Goal: Transaction & Acquisition: Purchase product/service

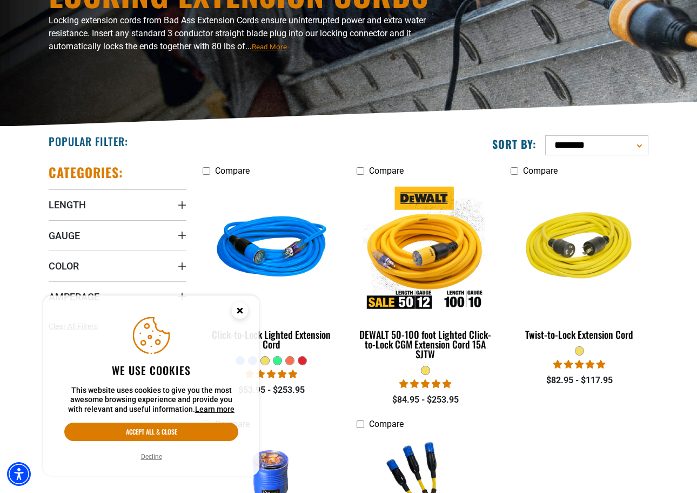
click at [234, 307] on circle "Cookie Consent" at bounding box center [240, 310] width 16 height 16
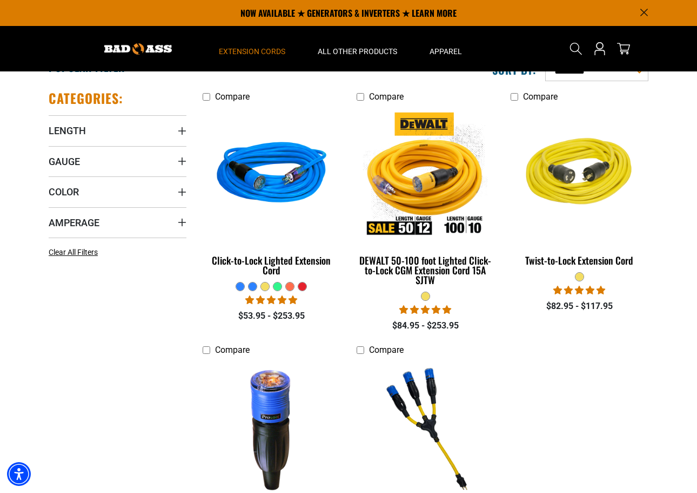
scroll to position [223, 0]
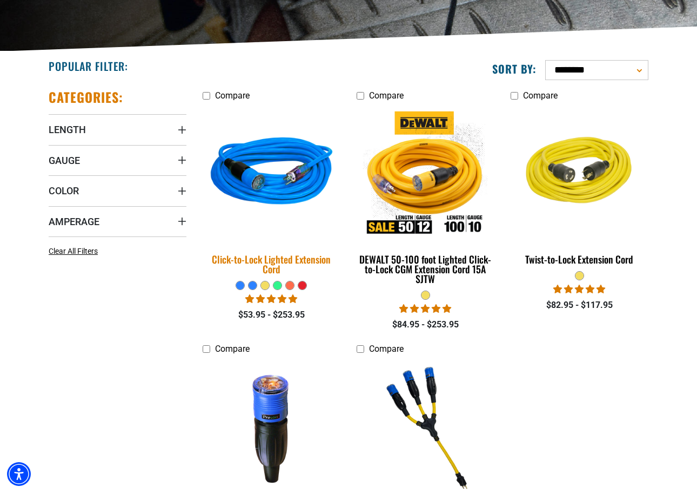
click at [283, 263] on div "Click-to-Lock Lighted Extension Cord" at bounding box center [272, 263] width 138 height 19
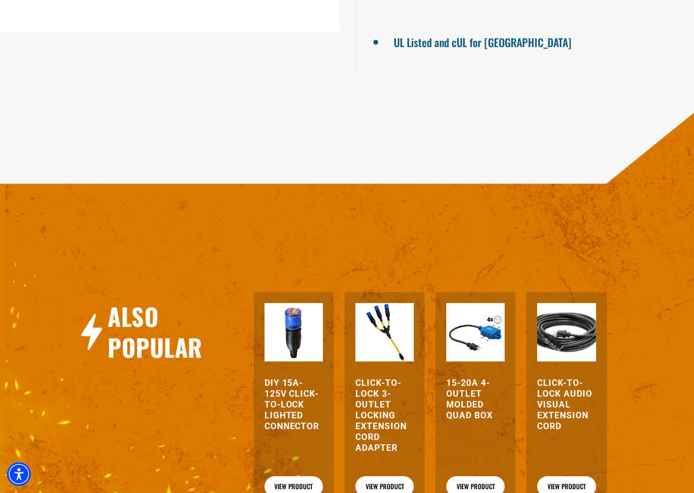
scroll to position [1228, 0]
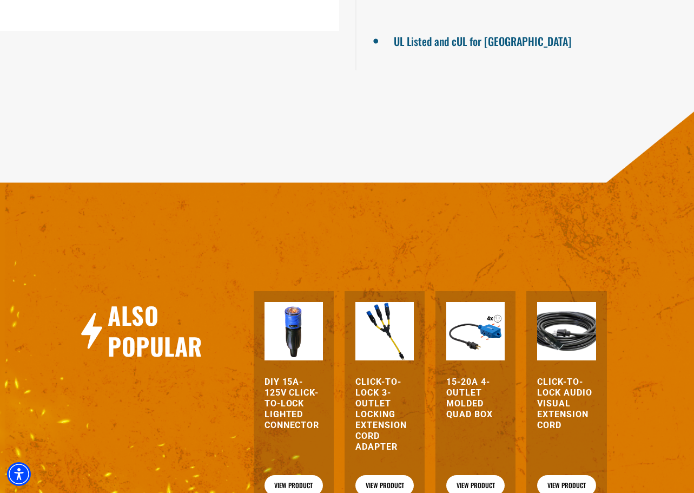
click at [272, 394] on h3 "DIY 15A-125V Click-to-Lock Lighted Connector" at bounding box center [293, 403] width 58 height 54
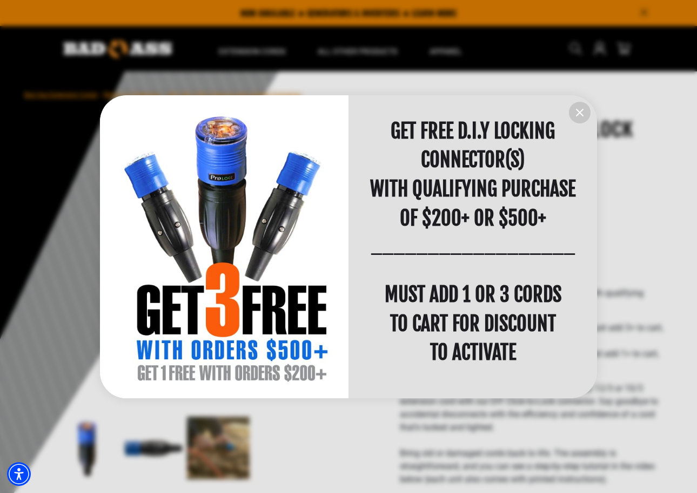
click at [576, 110] on icon "information" at bounding box center [580, 112] width 13 height 13
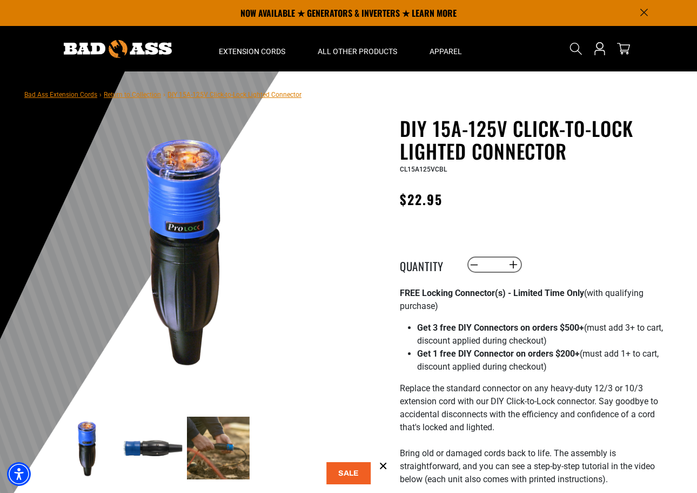
click at [218, 461] on img at bounding box center [218, 447] width 63 height 63
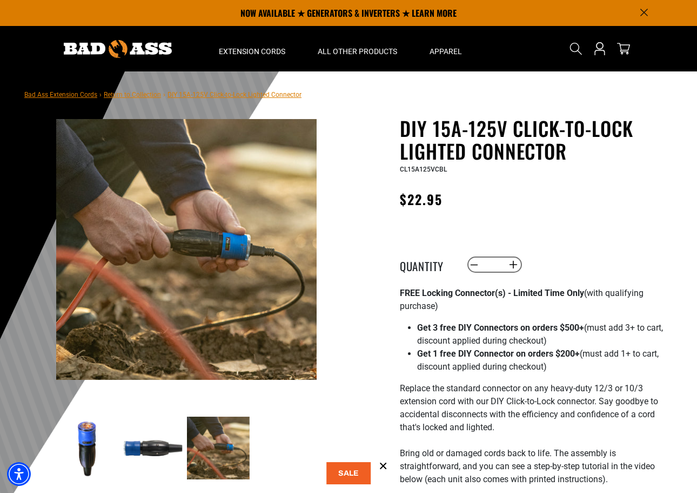
click at [149, 449] on img at bounding box center [153, 447] width 63 height 63
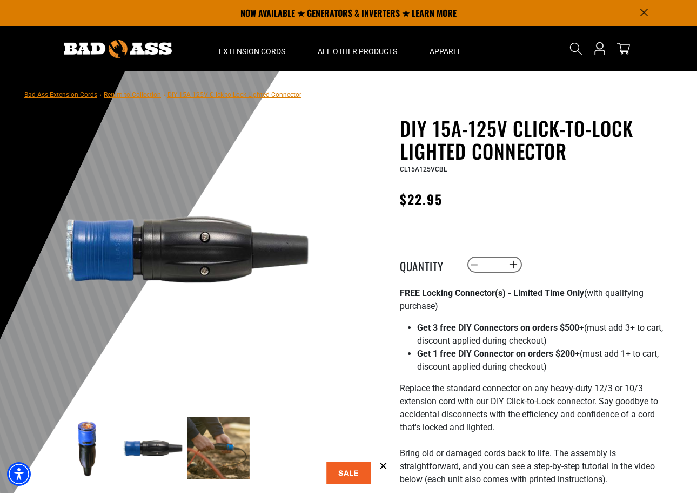
click at [227, 449] on img at bounding box center [218, 447] width 63 height 63
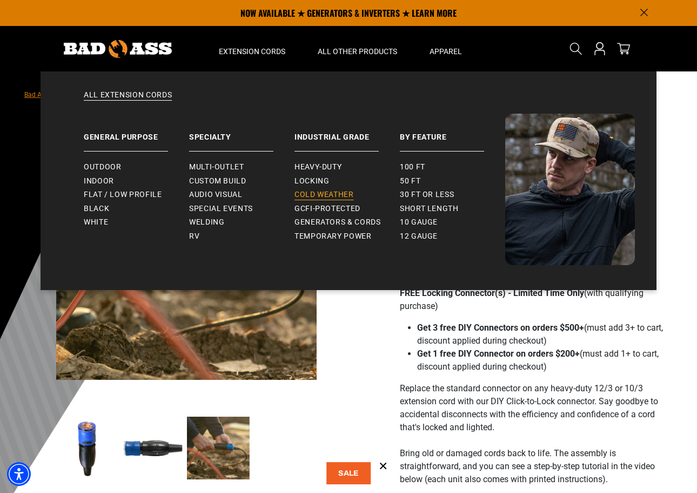
click at [320, 191] on span "Cold Weather" at bounding box center [324, 195] width 59 height 10
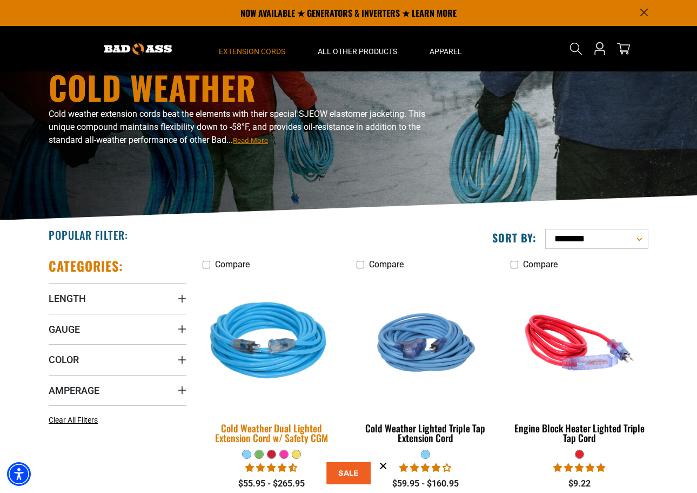
scroll to position [51, 0]
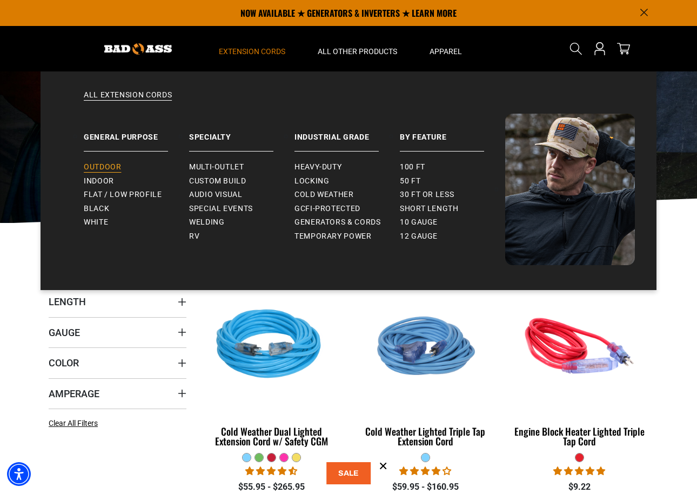
click at [112, 167] on span "Outdoor" at bounding box center [102, 167] width 37 height 10
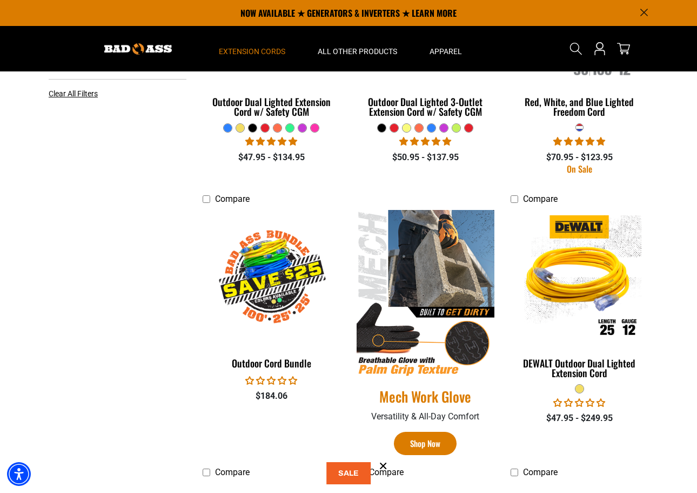
scroll to position [379, 0]
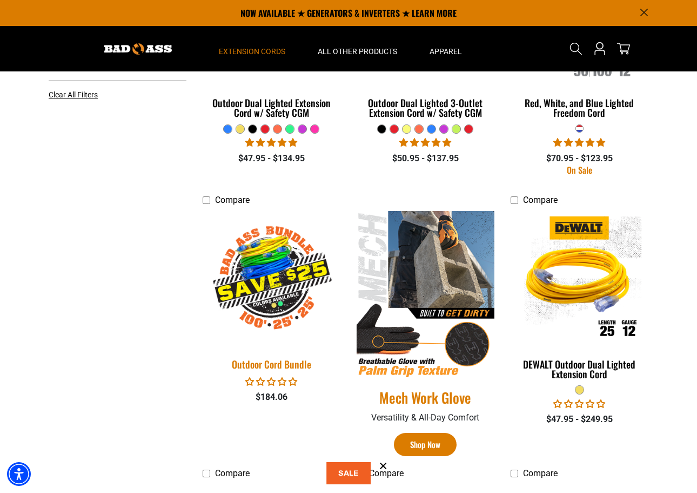
click at [269, 365] on div "Outdoor Cord Bundle" at bounding box center [272, 364] width 138 height 10
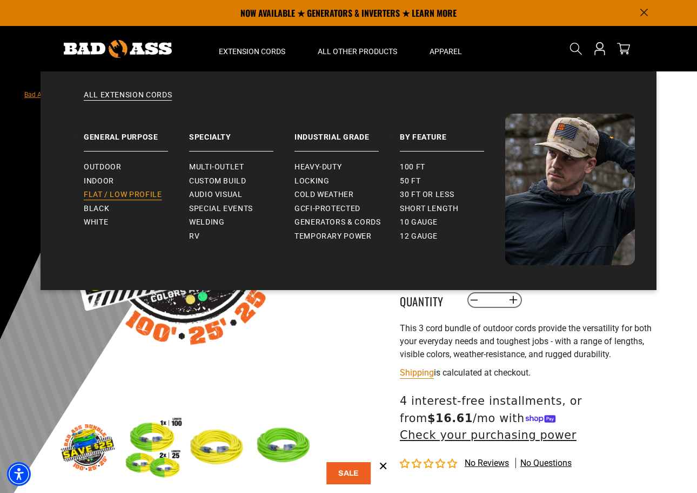
click at [116, 193] on span "Flat / Low Profile" at bounding box center [123, 195] width 78 height 10
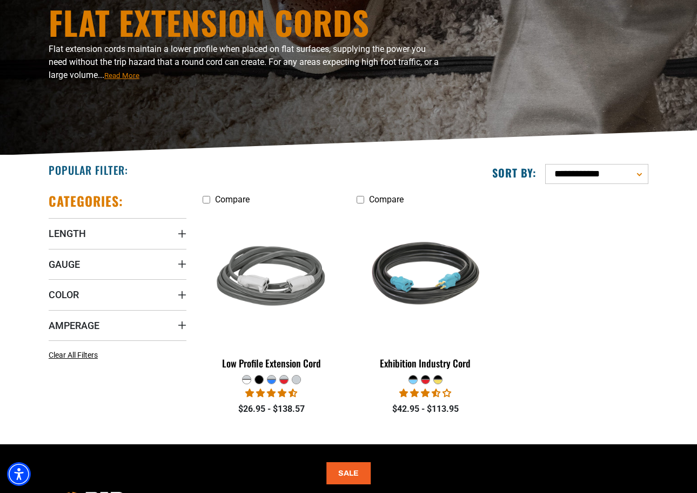
scroll to position [139, 0]
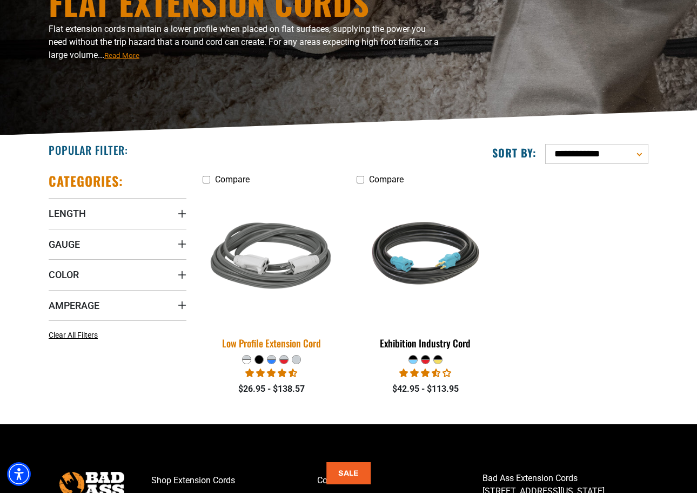
click at [281, 340] on div "Low Profile Extension Cord" at bounding box center [272, 343] width 138 height 10
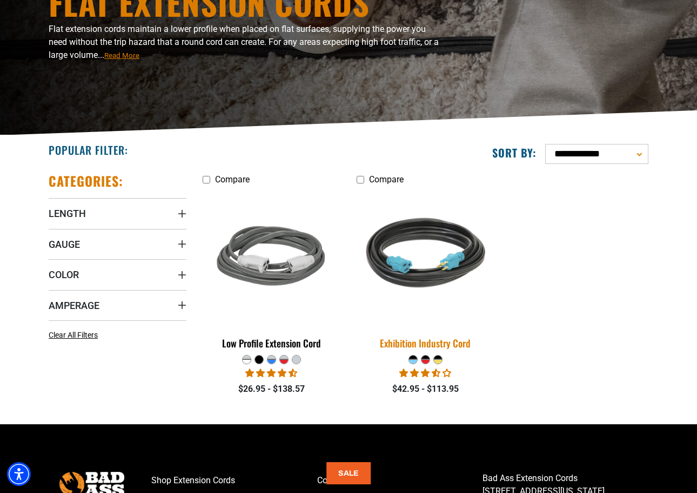
click at [420, 297] on img at bounding box center [425, 257] width 151 height 138
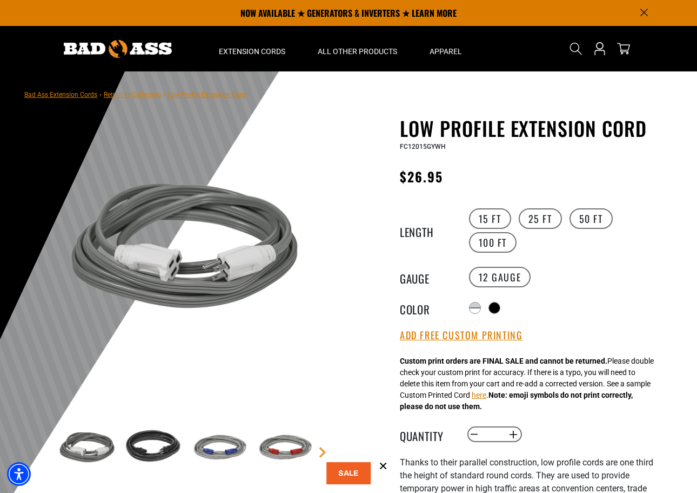
click at [287, 448] on img at bounding box center [284, 447] width 63 height 63
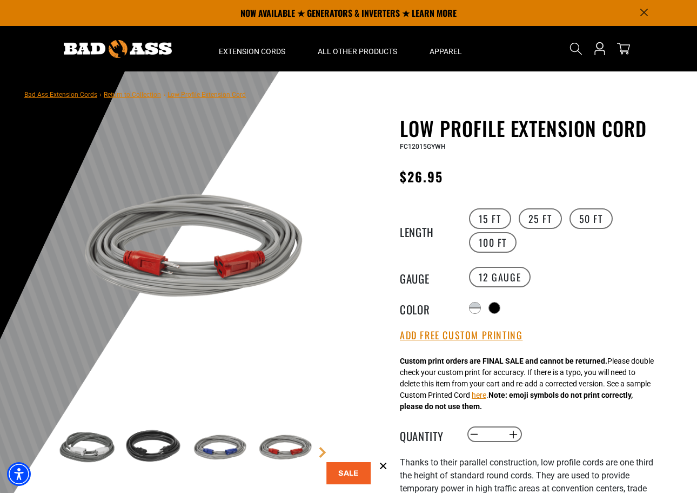
click at [174, 447] on img at bounding box center [153, 447] width 63 height 63
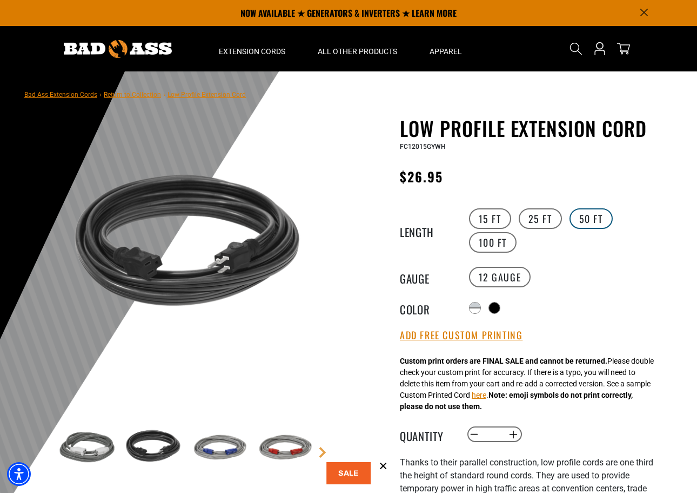
click at [589, 223] on label "50 FT" at bounding box center [591, 218] width 43 height 21
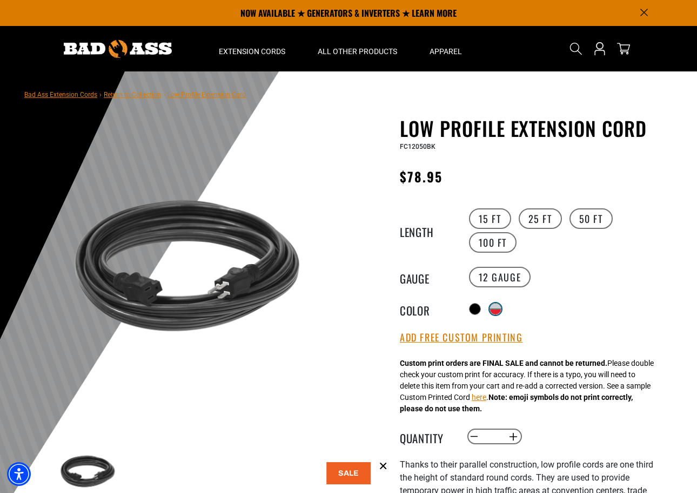
click at [497, 310] on div "Translation missing: en.products.product.variant_sold_out_or_unavailable" at bounding box center [495, 311] width 11 height 5
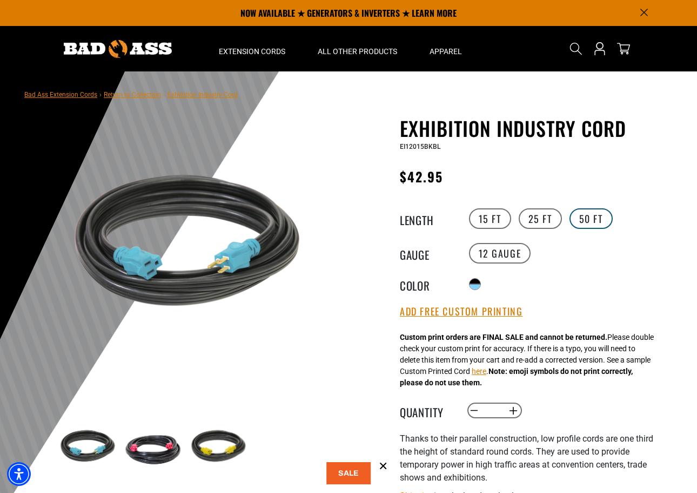
click at [588, 216] on label "50 FT" at bounding box center [591, 218] width 43 height 21
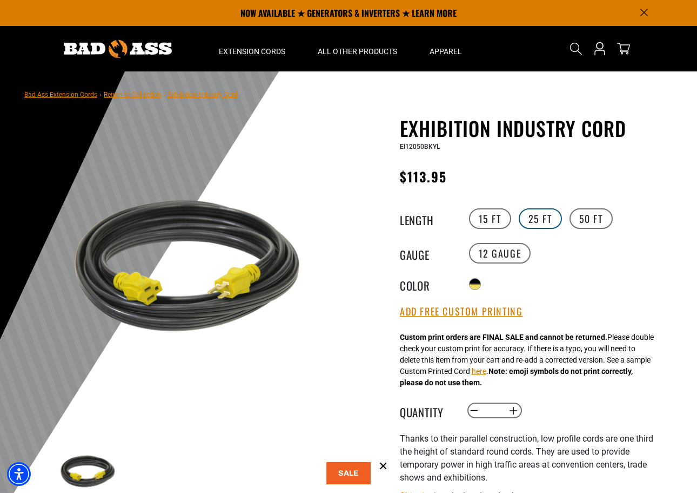
click at [546, 218] on label "25 FT" at bounding box center [540, 218] width 43 height 21
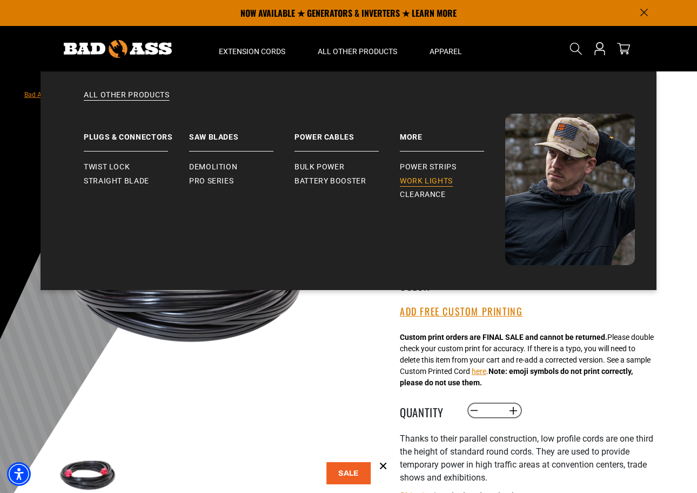
click at [426, 177] on span "Work Lights" at bounding box center [426, 181] width 53 height 10
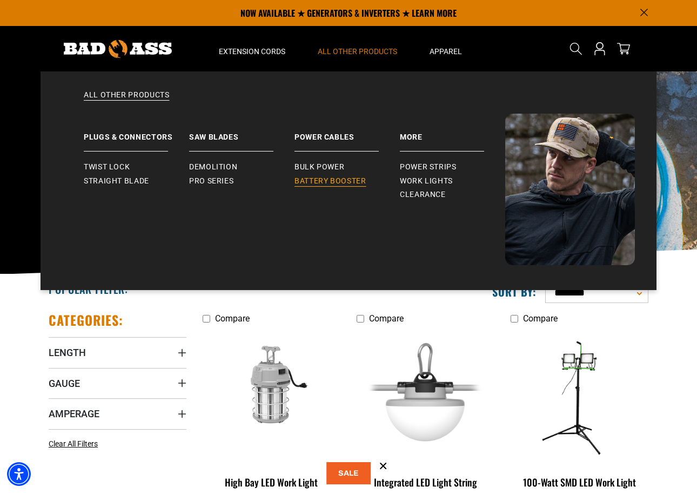
click at [343, 178] on span "Battery Booster" at bounding box center [331, 181] width 72 height 10
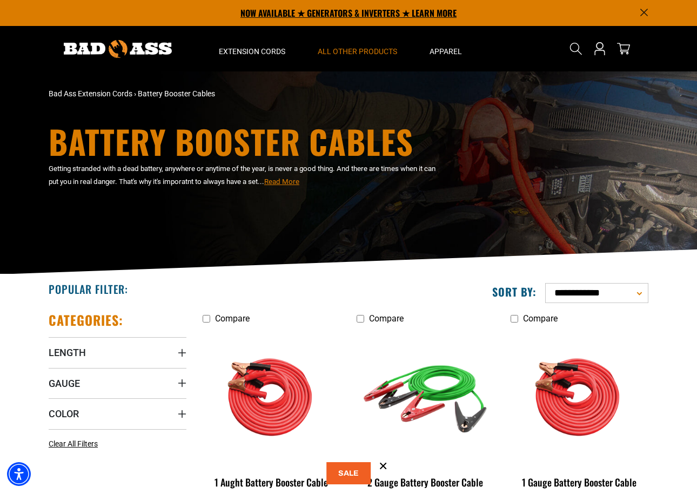
click at [348, 11] on p "NOW AVAILABLE ★ GENERATORS & INVERTERS ★ LEARN MORE" at bounding box center [349, 13] width 600 height 26
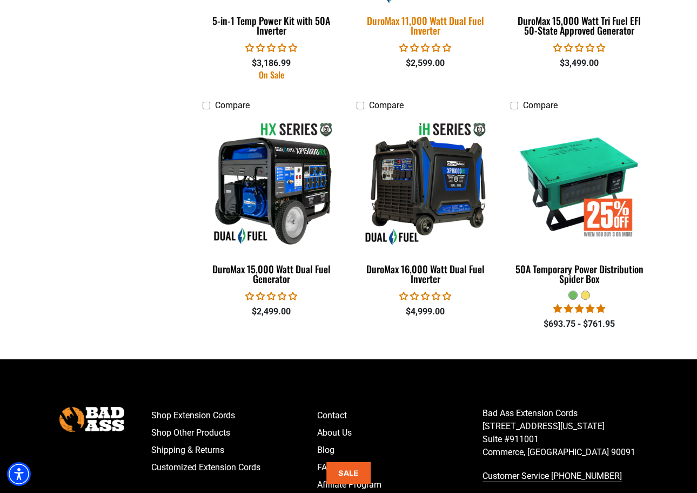
scroll to position [2260, 0]
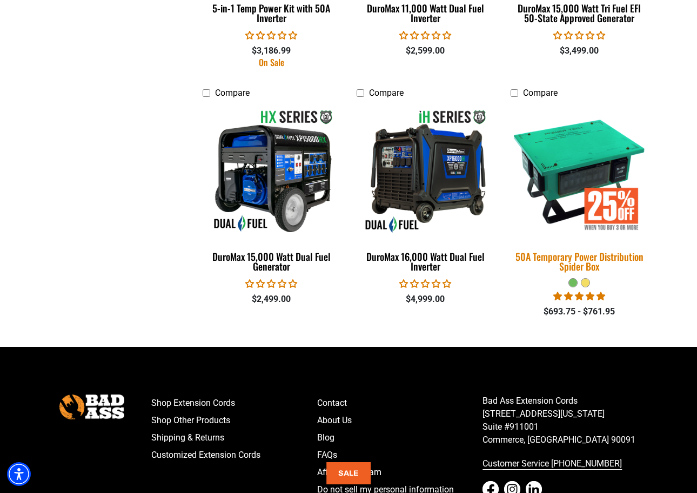
click at [588, 258] on div "50A Temporary Power Distribution Spider Box" at bounding box center [580, 260] width 138 height 19
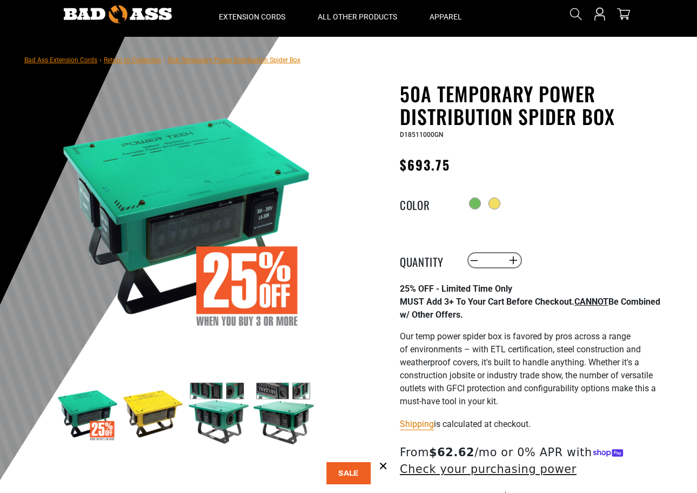
scroll to position [69, 0]
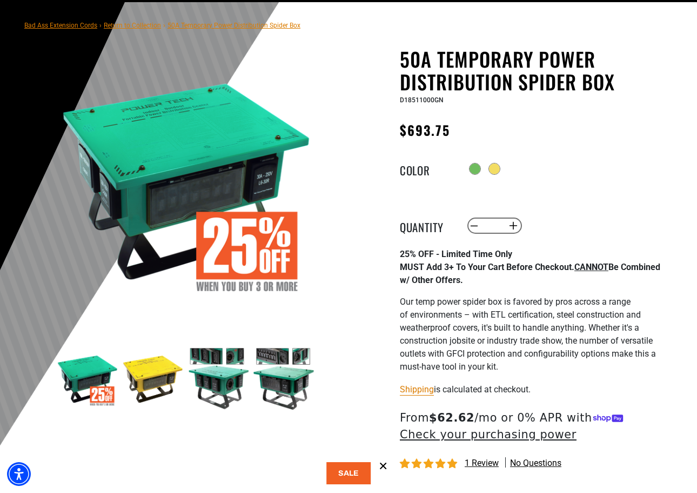
click at [207, 370] on img at bounding box center [218, 378] width 63 height 63
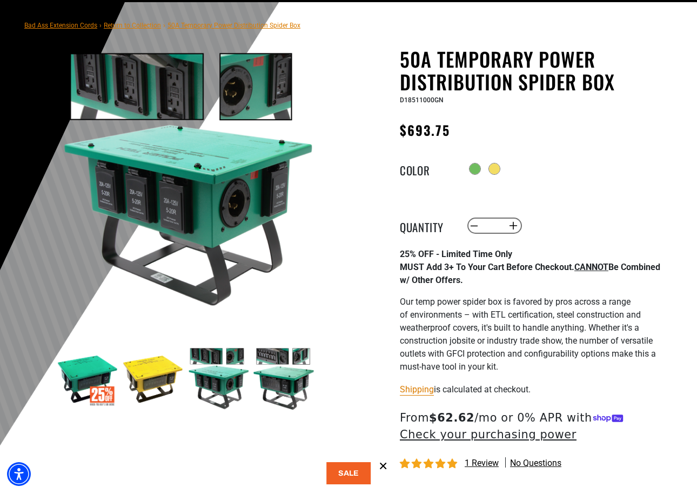
click at [273, 380] on img at bounding box center [284, 378] width 63 height 63
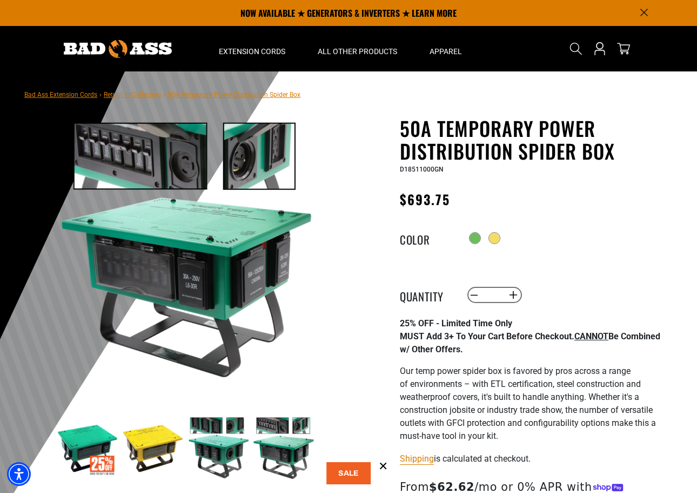
scroll to position [0, 0]
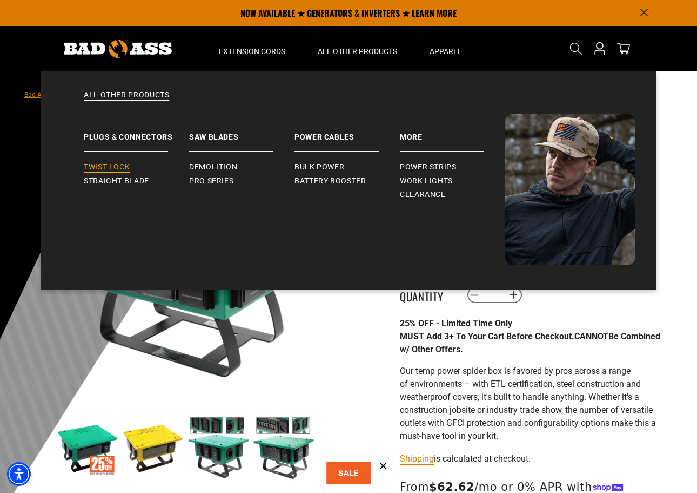
click at [123, 169] on span "Twist Lock" at bounding box center [107, 167] width 46 height 10
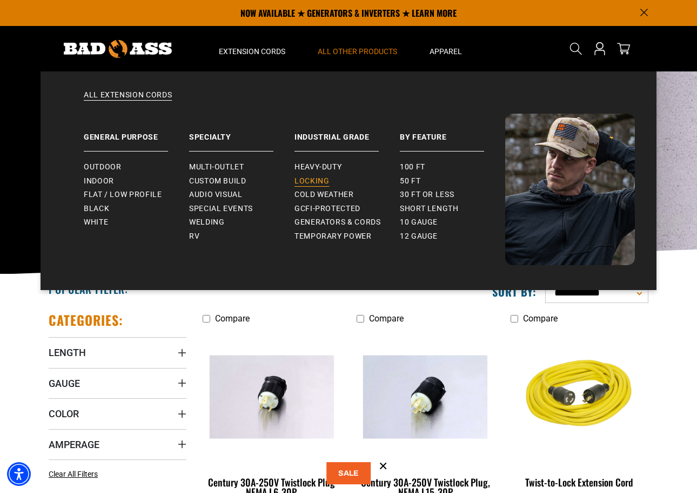
click at [319, 183] on span "Locking" at bounding box center [312, 181] width 35 height 10
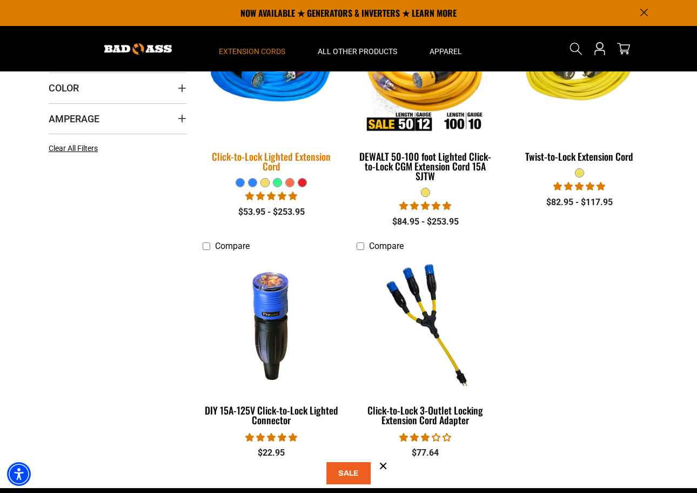
scroll to position [291, 0]
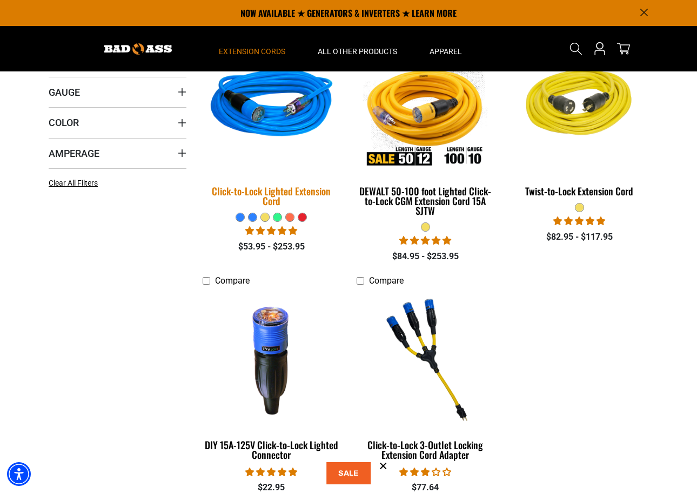
click at [281, 178] on link "Click-to-Lock Lighted Extension Cord" at bounding box center [272, 125] width 138 height 174
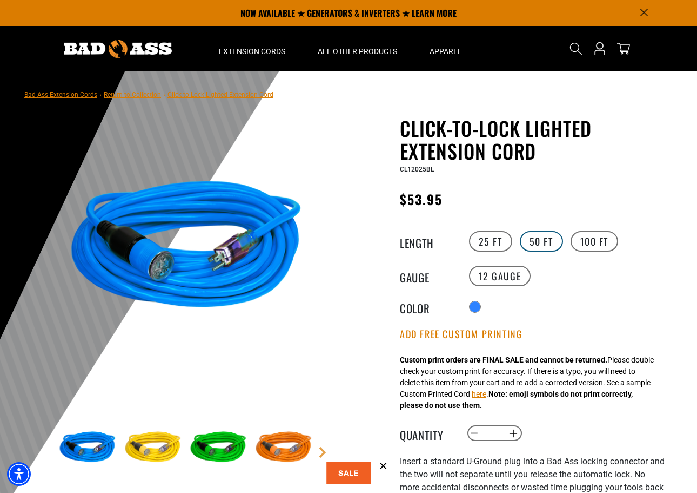
click at [544, 243] on label "50 FT" at bounding box center [541, 241] width 43 height 21
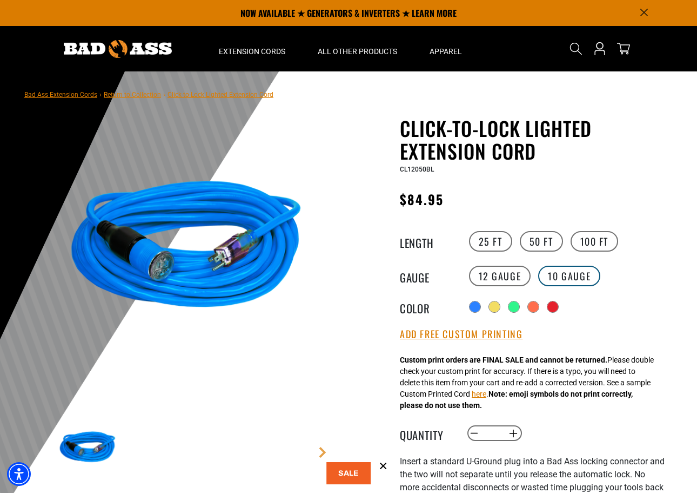
click at [569, 276] on label "10 Gauge Translation missing: en.products.product.variant_sold_out_or_unavailab…" at bounding box center [570, 275] width 62 height 21
click at [498, 282] on label "12 Gauge" at bounding box center [500, 275] width 62 height 21
click at [595, 247] on label "100 FT" at bounding box center [595, 241] width 48 height 21
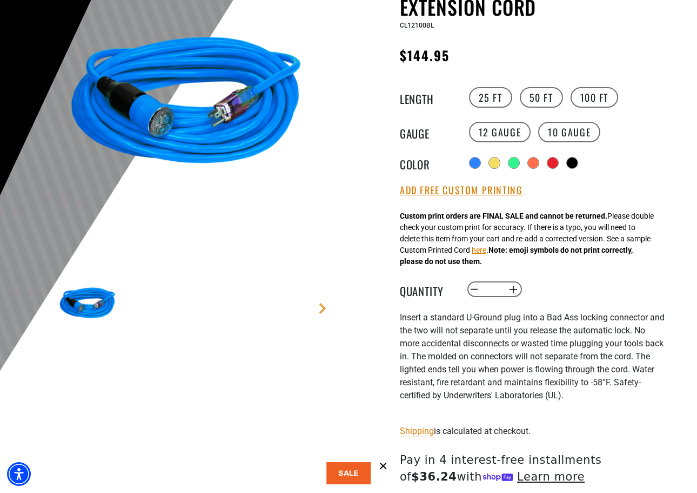
scroll to position [145, 0]
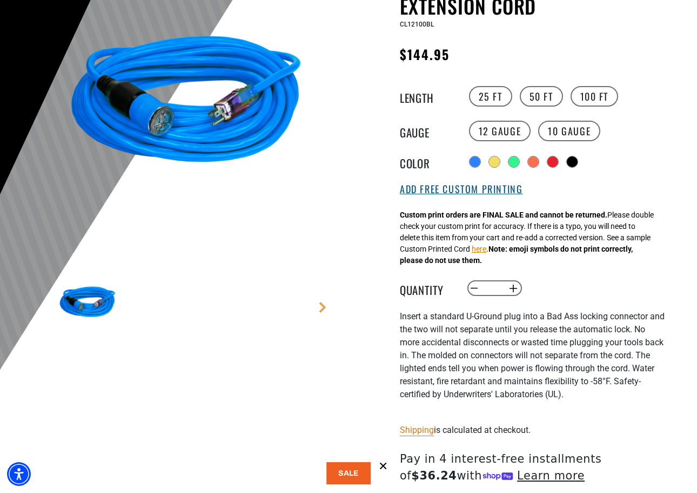
click at [493, 190] on button "Add Free Custom Printing" at bounding box center [461, 189] width 123 height 12
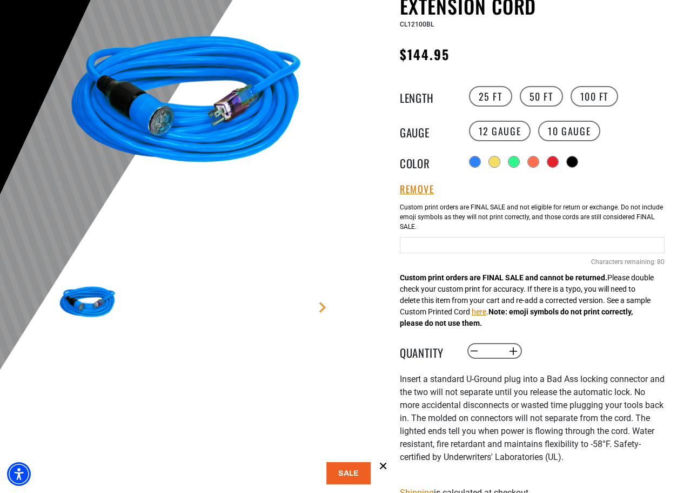
click at [487, 243] on input "Blue Cables" at bounding box center [532, 245] width 265 height 16
type input "**********"
click at [609, 359] on div "Decrease quantity for Click-to-Lock Lighted Extension Cord * Increase quantity …" at bounding box center [577, 351] width 221 height 18
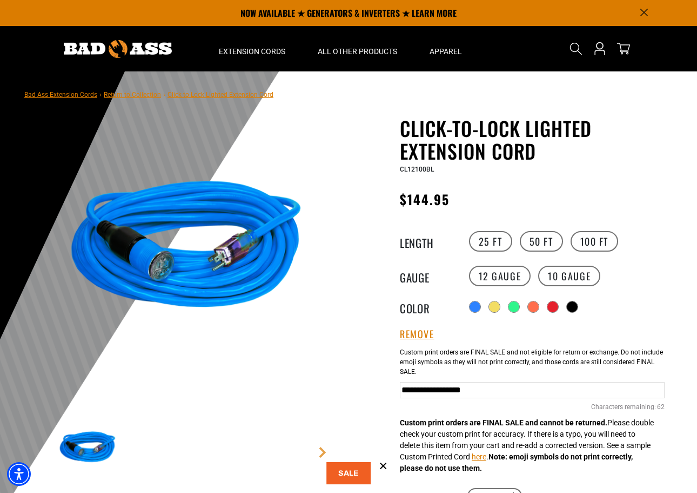
scroll to position [0, 0]
click at [207, 261] on img at bounding box center [186, 249] width 261 height 261
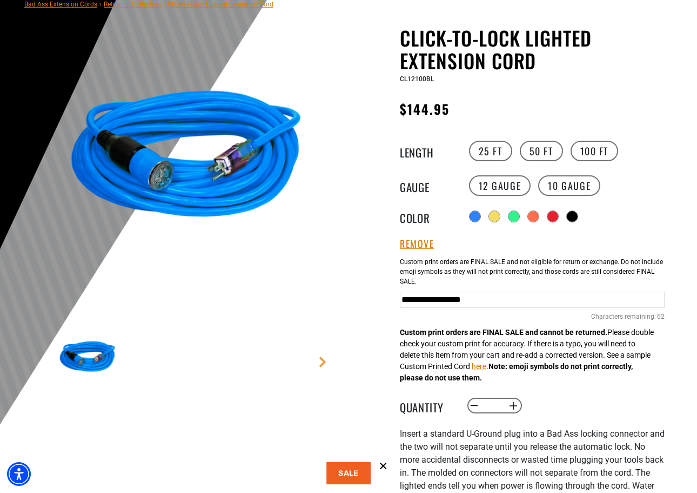
scroll to position [94, 0]
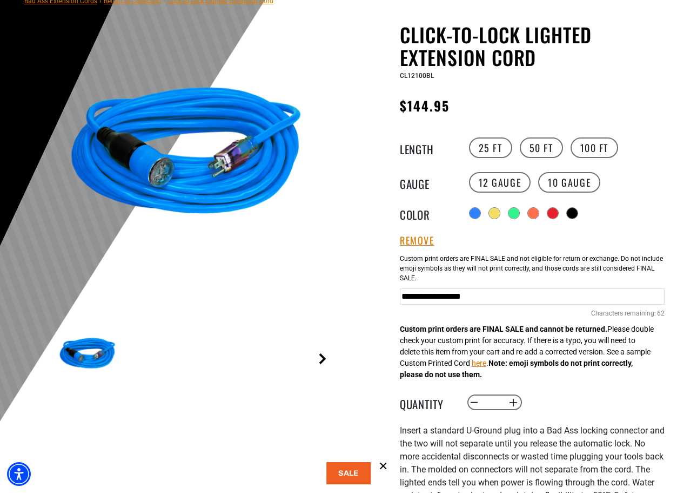
click at [320, 361] on link "Next" at bounding box center [322, 358] width 11 height 11
click at [320, 361] on main-product-gallery "1 of 6 Previous Next" at bounding box center [186, 232] width 308 height 418
click at [176, 187] on img at bounding box center [186, 155] width 261 height 261
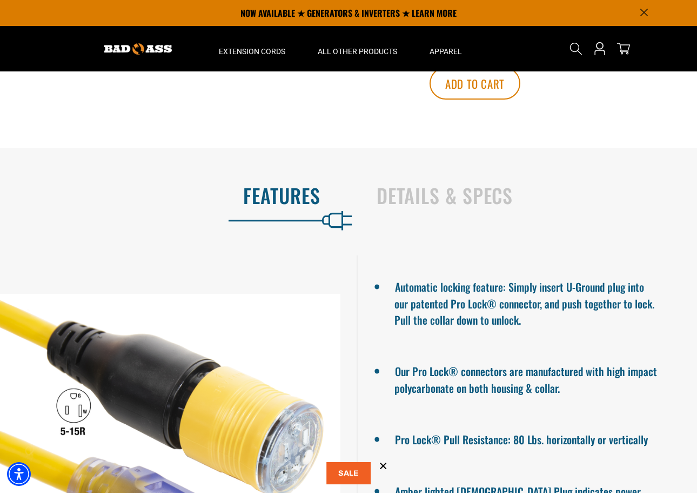
scroll to position [674, 0]
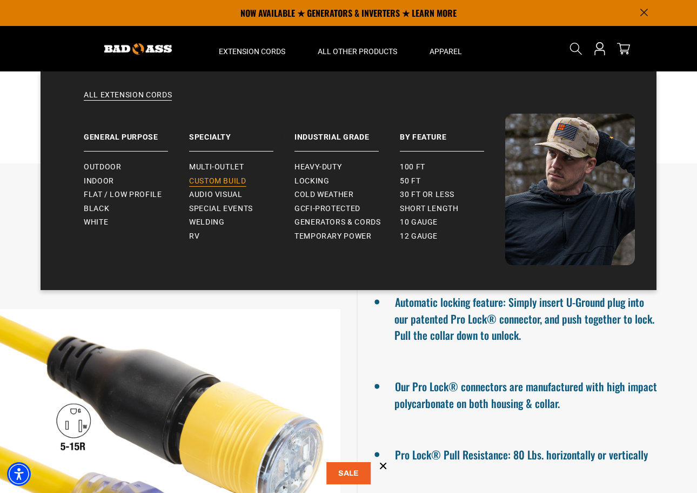
click at [220, 181] on span "Custom Build" at bounding box center [217, 181] width 57 height 10
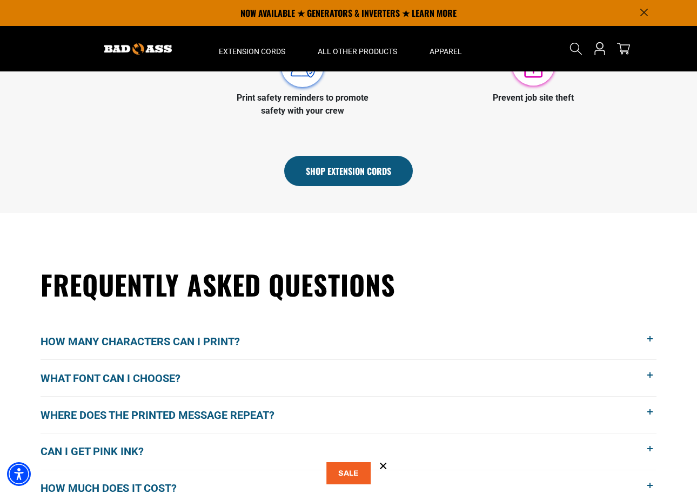
scroll to position [360, 0]
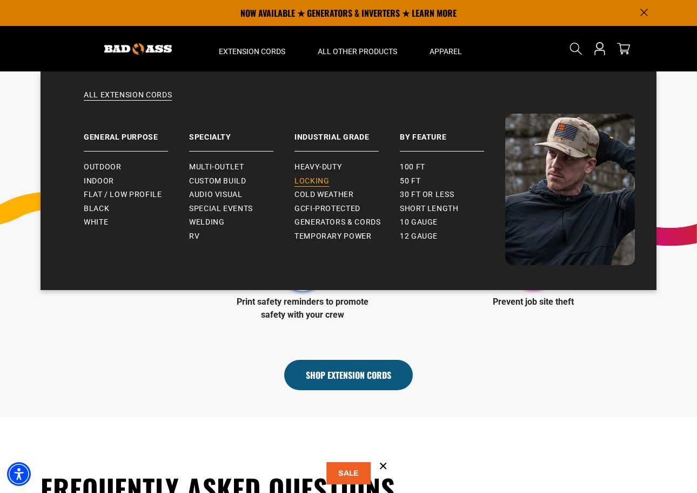
click at [319, 178] on span "Locking" at bounding box center [312, 181] width 35 height 10
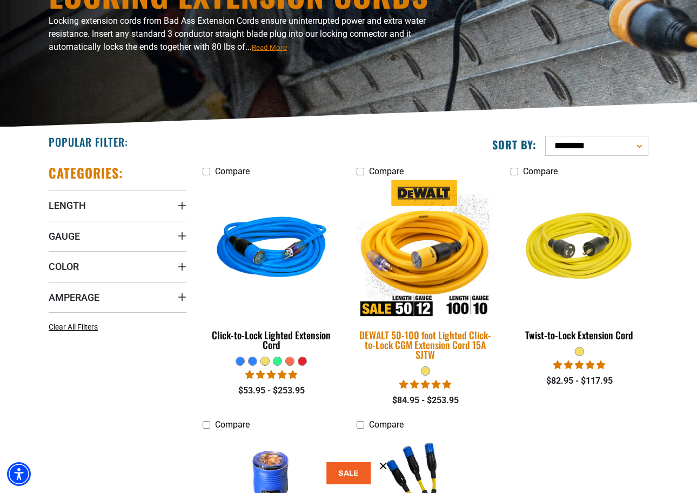
scroll to position [148, 0]
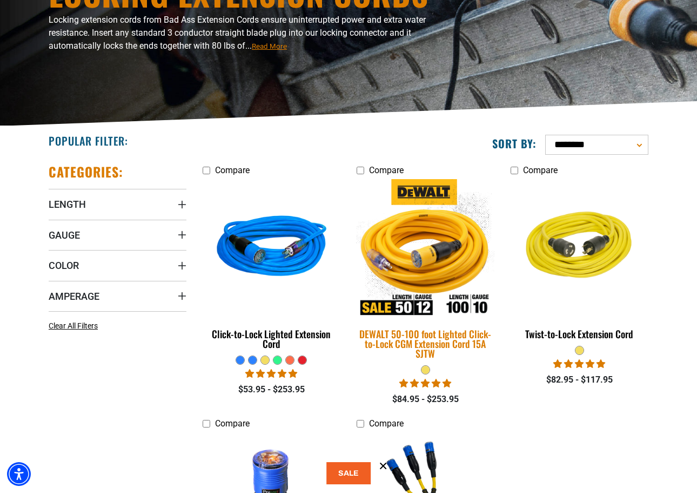
click at [423, 261] on img at bounding box center [425, 248] width 151 height 138
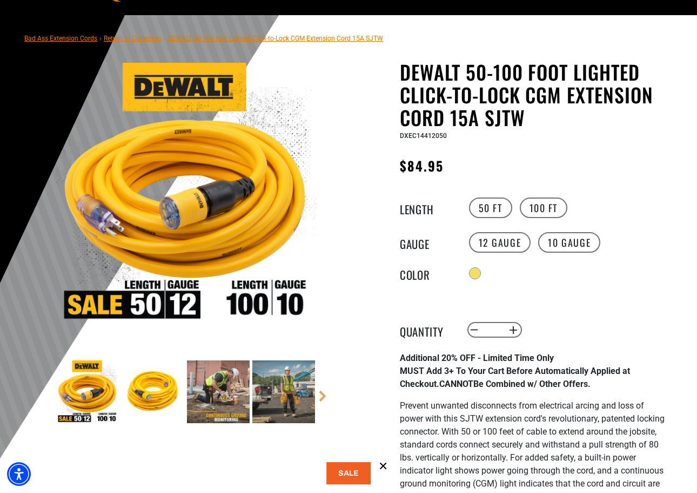
scroll to position [67, 0]
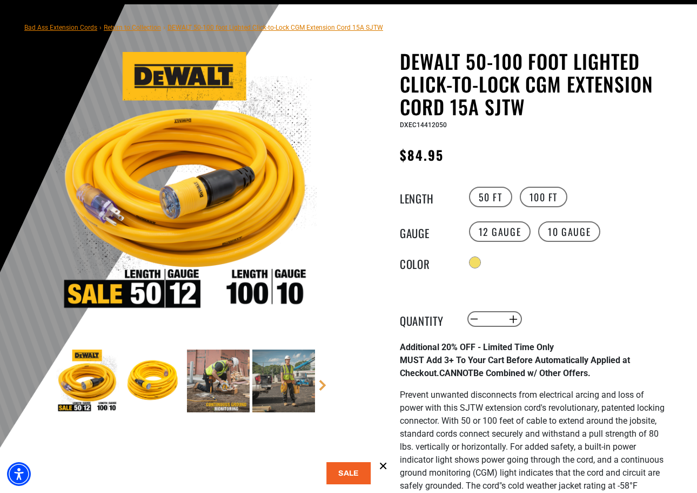
click at [152, 382] on img at bounding box center [153, 380] width 63 height 63
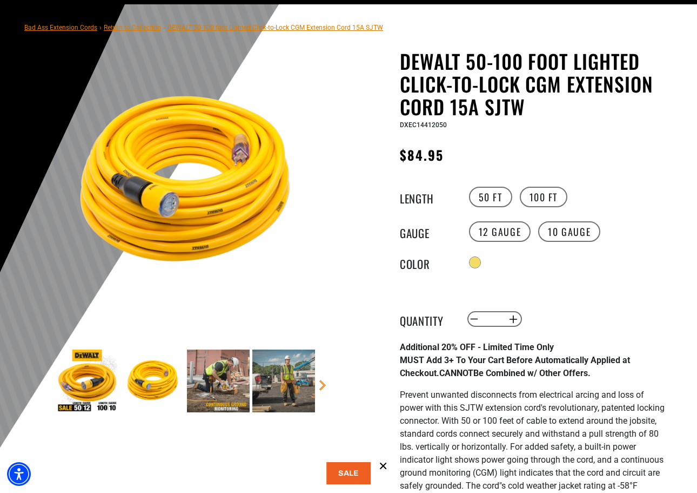
click at [212, 378] on img at bounding box center [218, 380] width 63 height 63
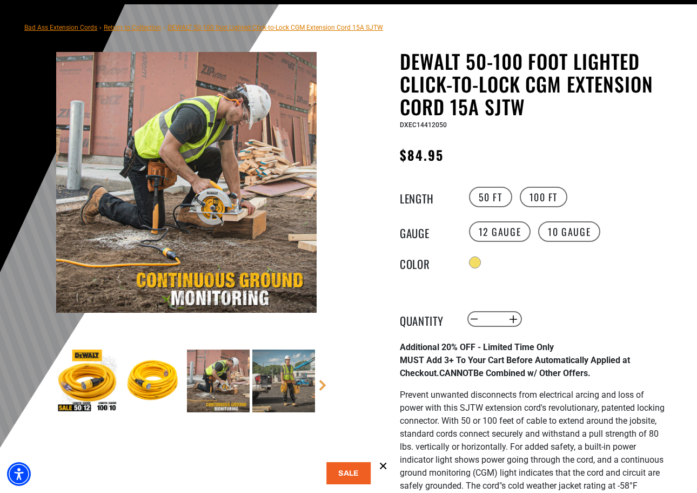
click at [283, 381] on img at bounding box center [284, 380] width 63 height 63
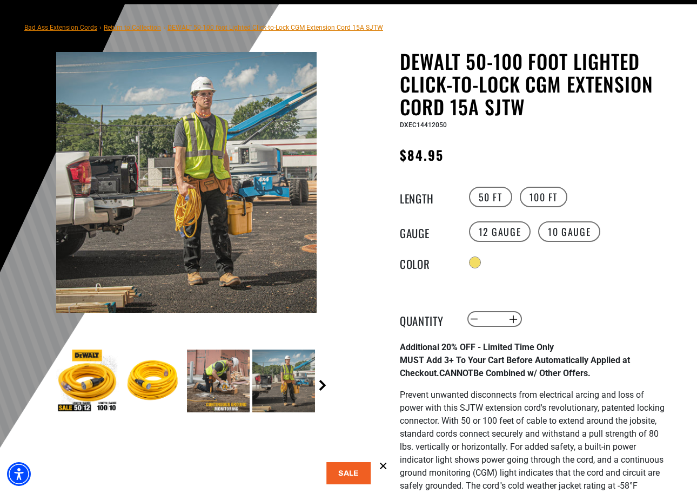
click at [317, 382] on link "Next" at bounding box center [322, 385] width 11 height 11
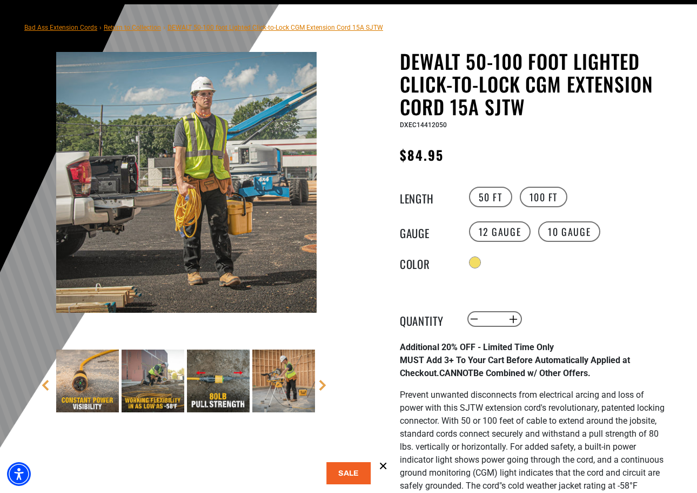
click at [88, 388] on img at bounding box center [87, 380] width 63 height 63
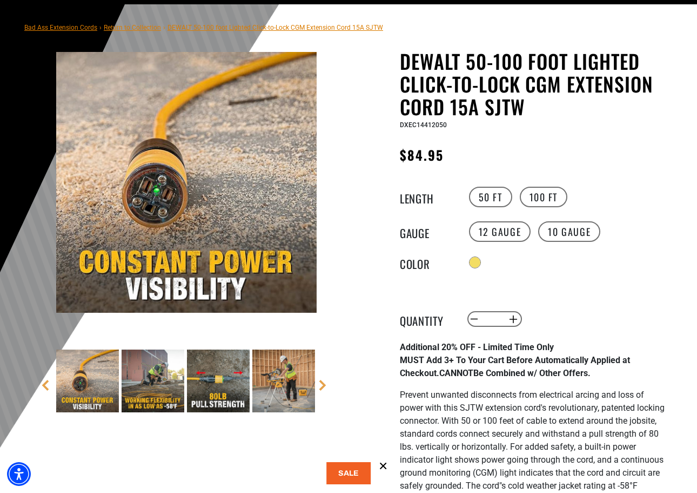
click at [150, 378] on img at bounding box center [153, 380] width 63 height 63
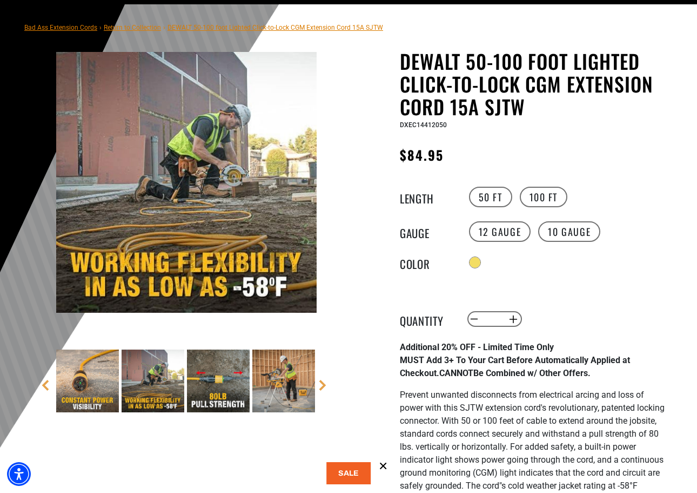
click at [216, 386] on img at bounding box center [218, 380] width 63 height 63
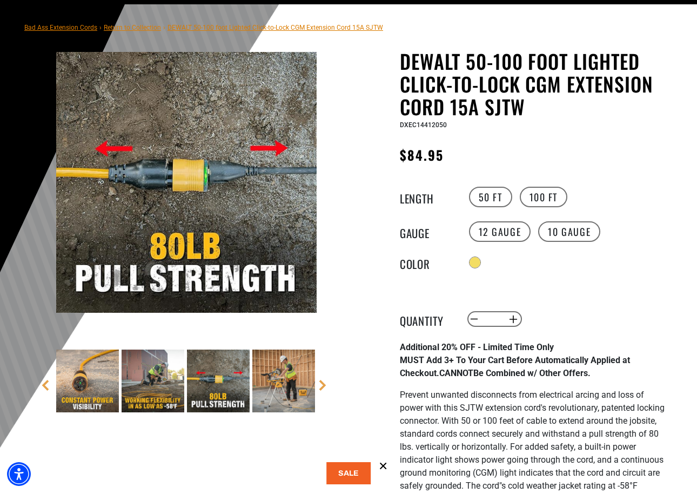
click at [294, 375] on img at bounding box center [284, 380] width 63 height 63
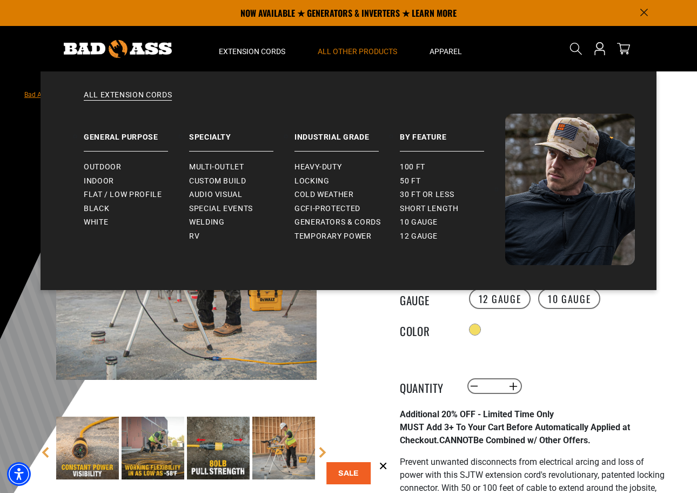
scroll to position [0, 0]
click at [316, 178] on span "Locking" at bounding box center [312, 181] width 35 height 10
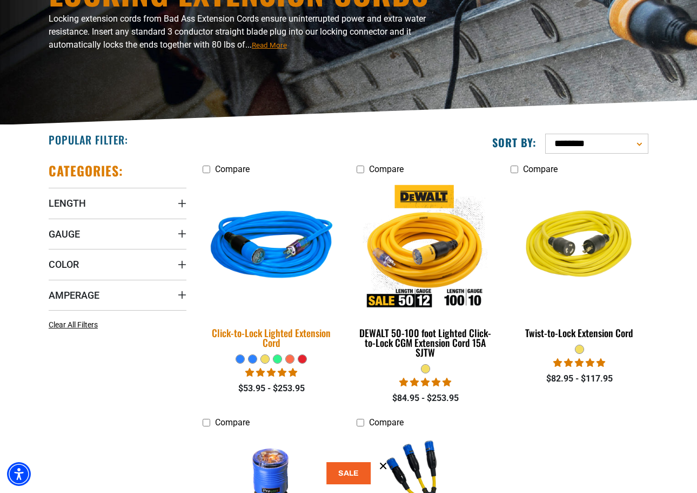
scroll to position [169, 0]
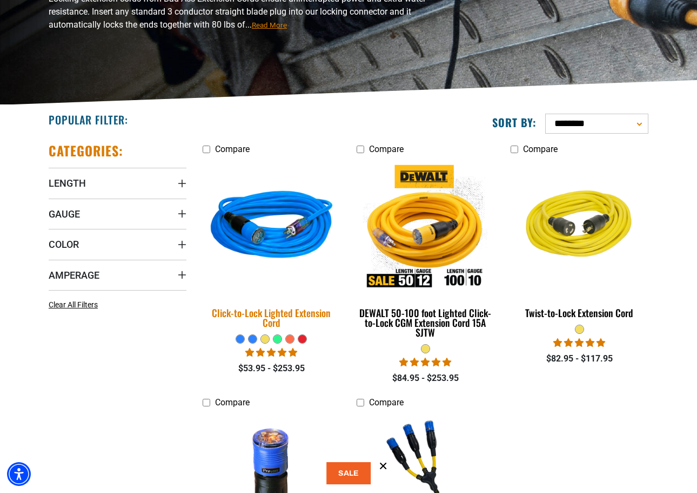
click at [266, 222] on img at bounding box center [271, 227] width 151 height 138
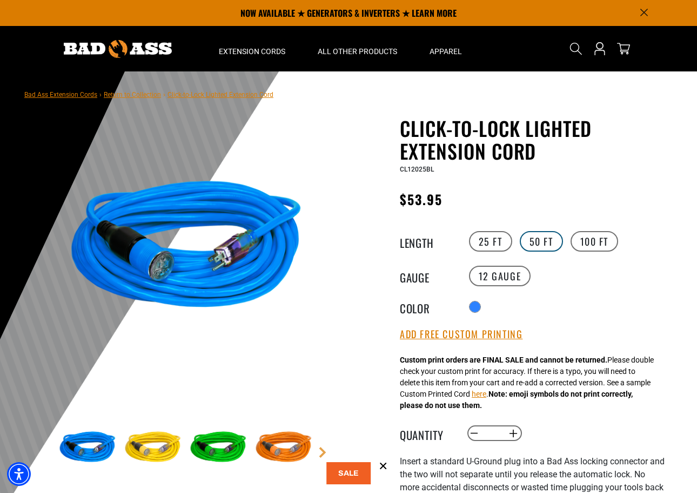
click at [539, 246] on label "50 FT" at bounding box center [541, 241] width 43 height 21
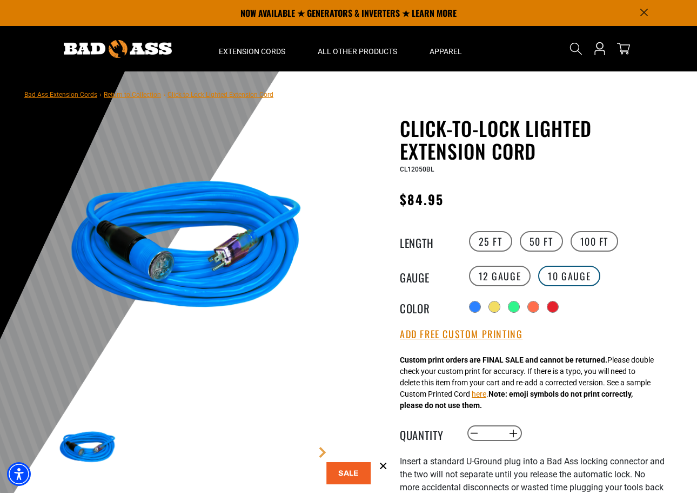
click at [572, 281] on label "10 Gauge Translation missing: en.products.product.variant_sold_out_or_unavailab…" at bounding box center [570, 275] width 62 height 21
click at [488, 248] on label "25 FT" at bounding box center [490, 241] width 43 height 21
click at [544, 242] on label "50 FT" at bounding box center [541, 241] width 43 height 21
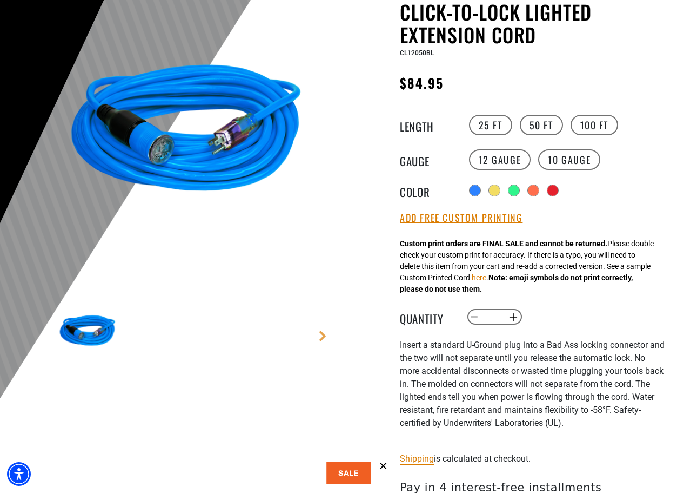
scroll to position [185, 0]
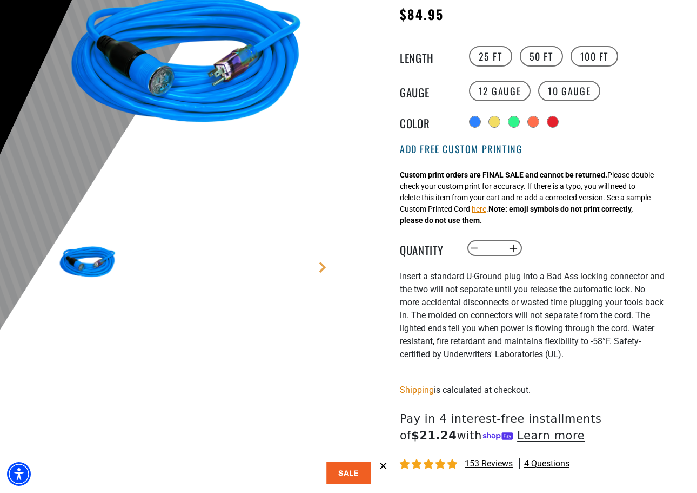
click at [497, 154] on button "Add Free Custom Printing" at bounding box center [461, 149] width 123 height 12
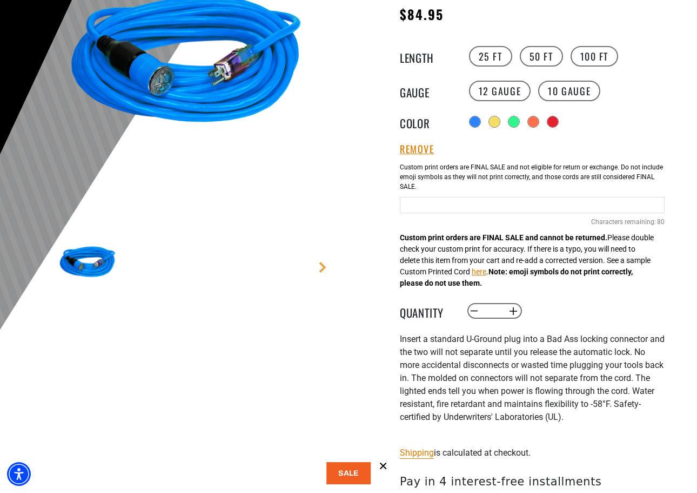
click at [482, 205] on input "Blue Cables" at bounding box center [532, 205] width 265 height 16
type input "**********"
click at [574, 309] on div "Decrease quantity for Click-to-Lock Lighted Extension Cord * Increase quantity …" at bounding box center [577, 311] width 221 height 18
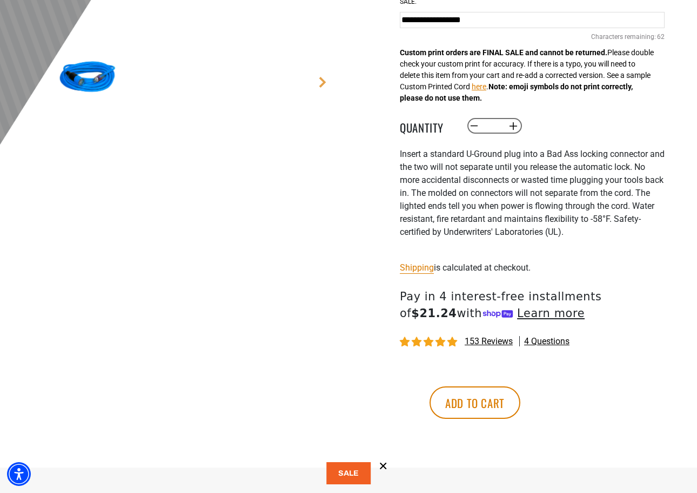
scroll to position [395, 0]
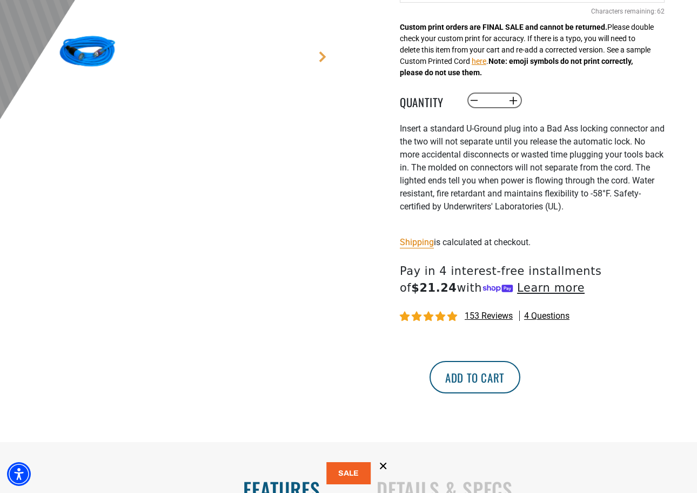
click at [521, 390] on button "Add to cart" at bounding box center [475, 377] width 91 height 32
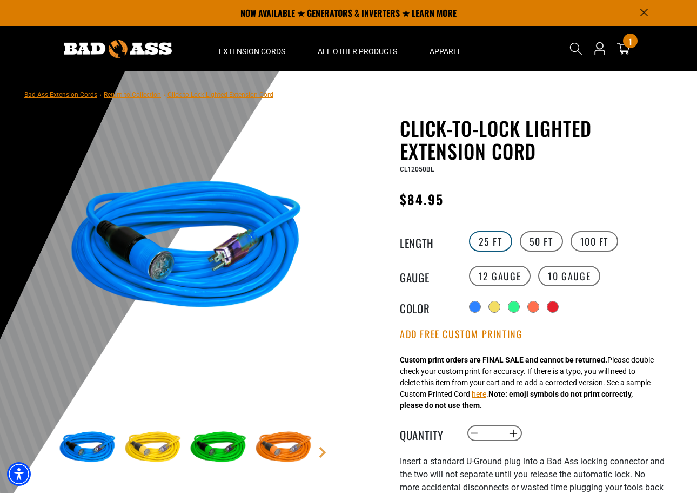
click at [491, 247] on label "25 FT" at bounding box center [490, 241] width 43 height 21
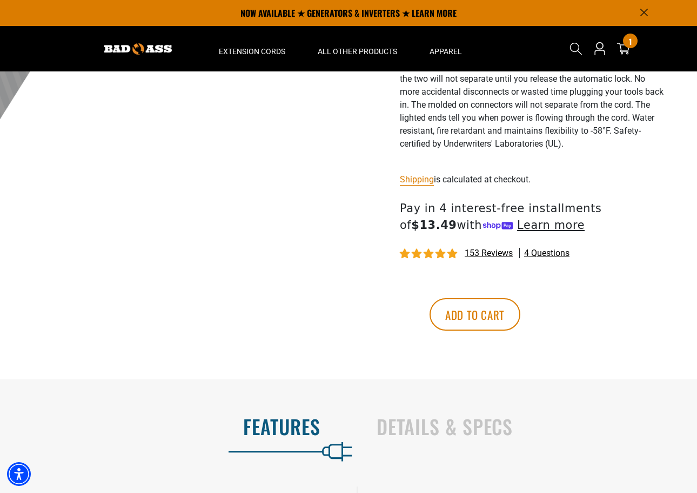
scroll to position [103, 0]
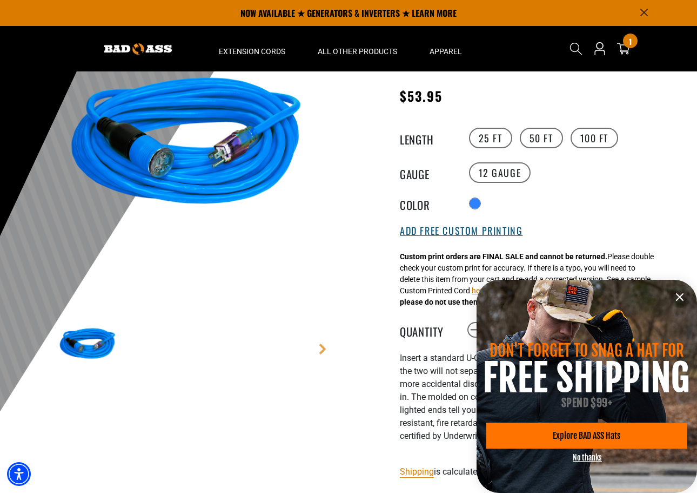
click at [484, 228] on button "Add Free Custom Printing" at bounding box center [461, 231] width 123 height 12
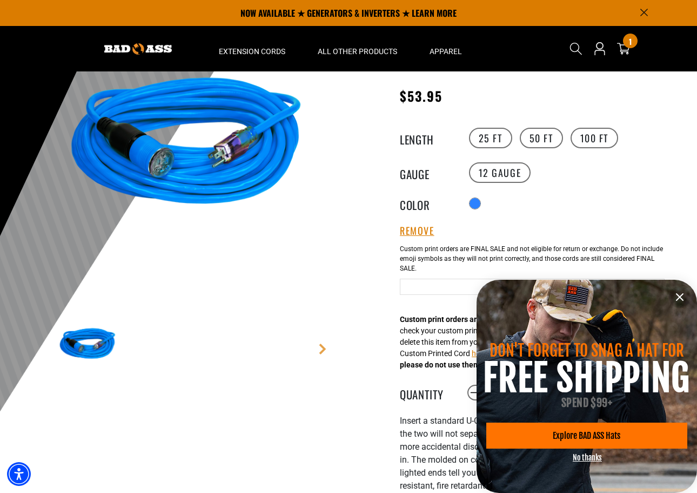
click at [433, 283] on input "Blue Cables" at bounding box center [532, 286] width 265 height 16
type input "**********"
click at [679, 292] on icon "information" at bounding box center [680, 296] width 13 height 13
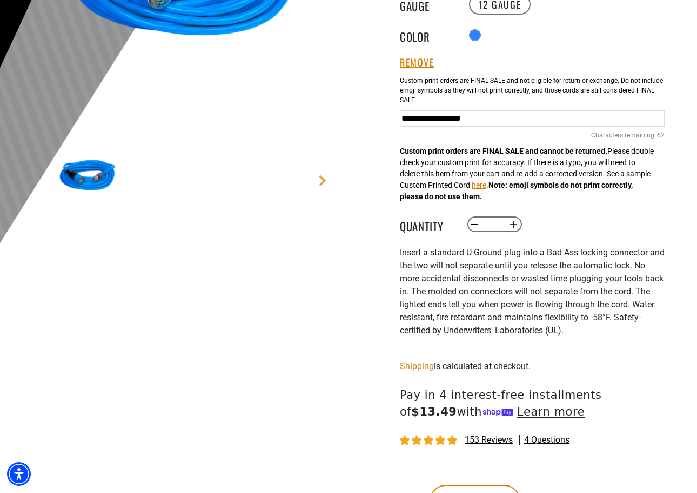
scroll to position [310, 0]
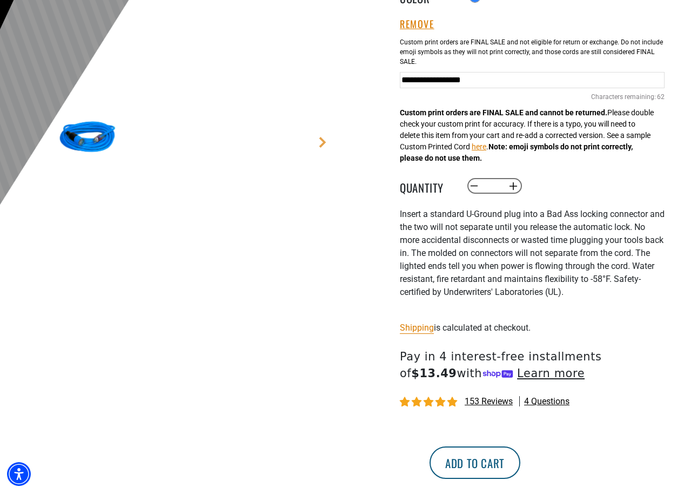
click at [521, 464] on button "Add to cart" at bounding box center [475, 462] width 91 height 32
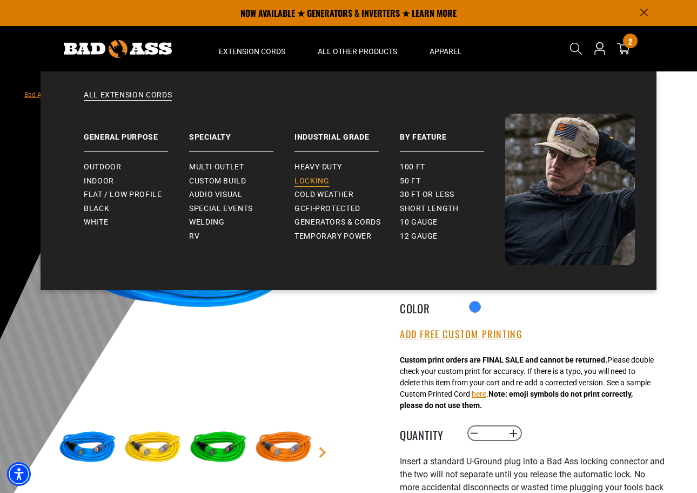
click at [320, 182] on span "Locking" at bounding box center [312, 181] width 35 height 10
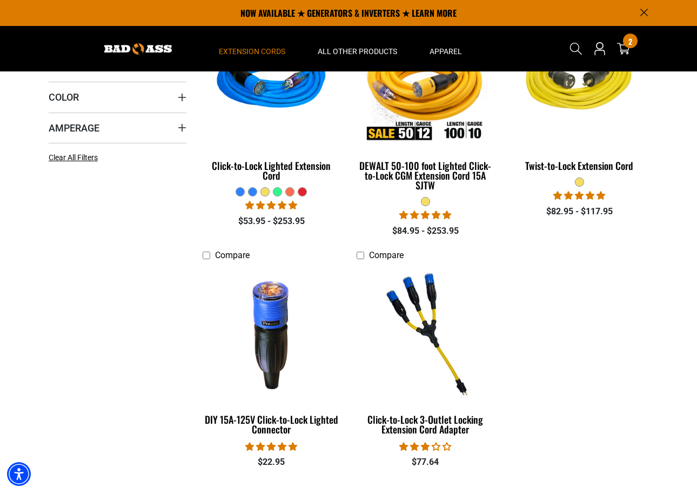
scroll to position [295, 0]
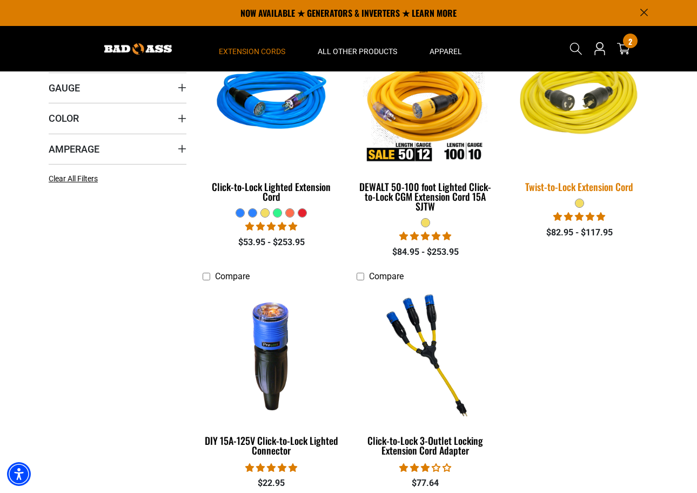
click at [568, 184] on div "Twist-to-Lock Extension Cord" at bounding box center [580, 187] width 138 height 10
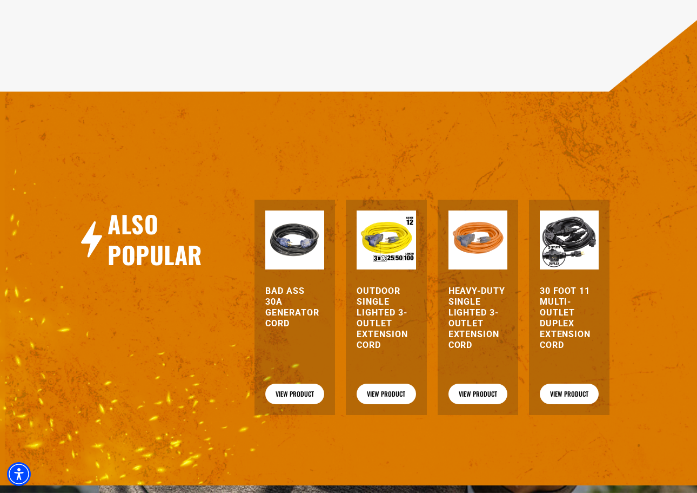
scroll to position [1004, 0]
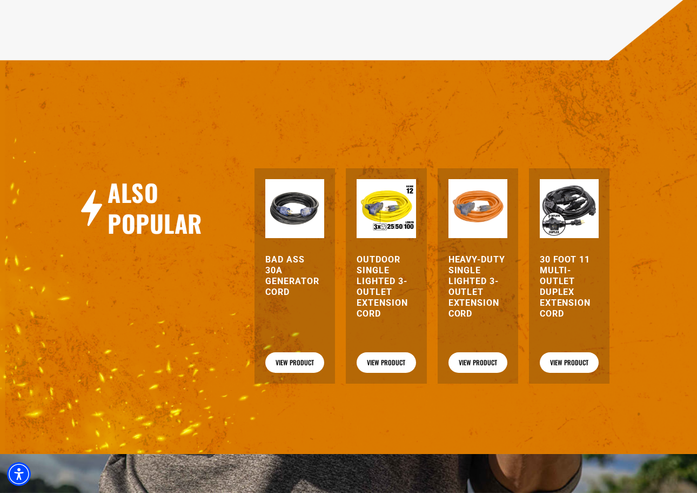
click at [470, 310] on h3 "Heavy-Duty Single Lighted 3-Outlet Extension Cord" at bounding box center [478, 286] width 59 height 65
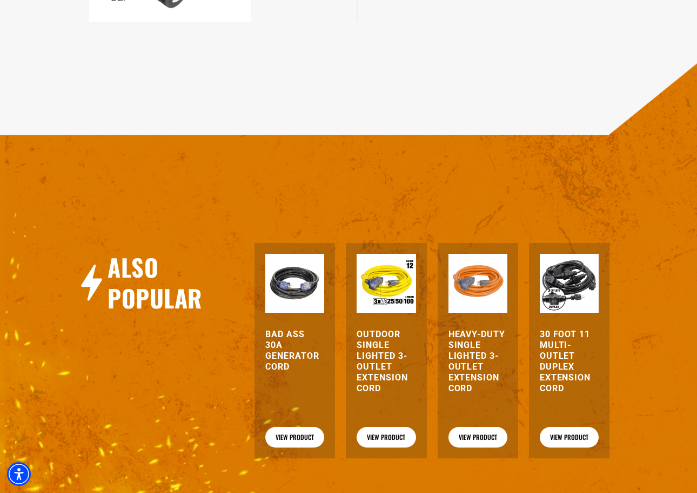
scroll to position [948, 0]
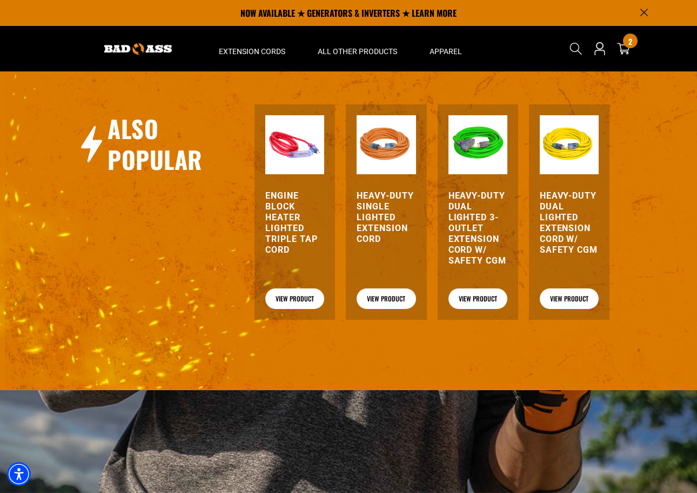
scroll to position [1086, 0]
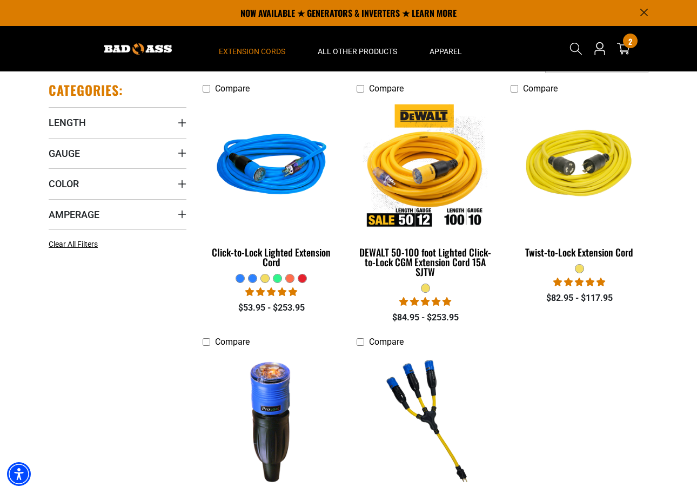
scroll to position [99, 0]
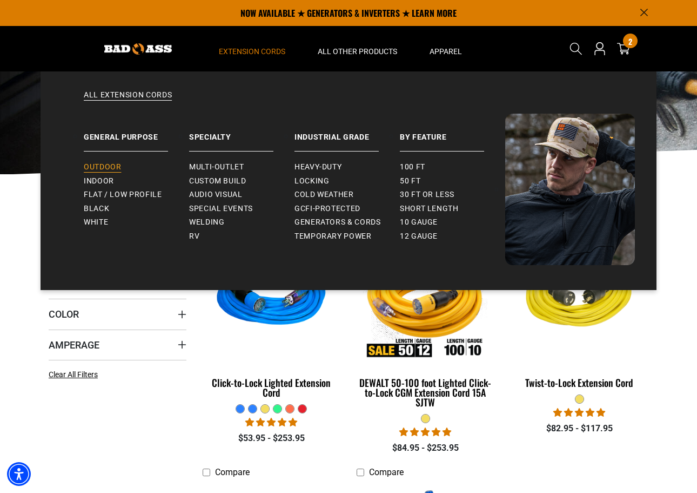
click at [108, 164] on span "Outdoor" at bounding box center [102, 167] width 37 height 10
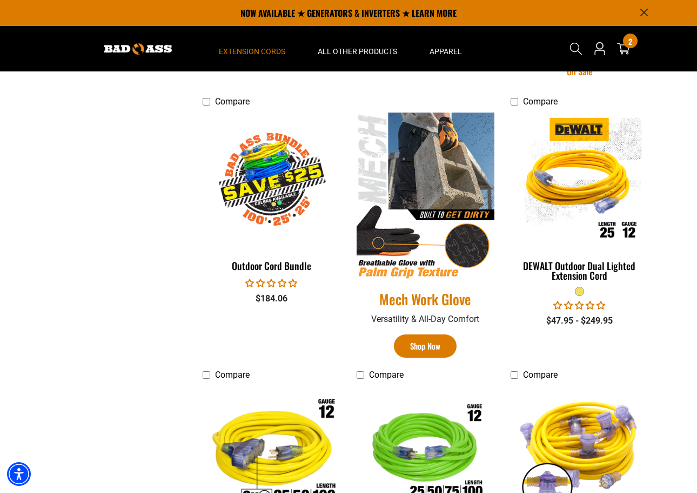
scroll to position [274, 0]
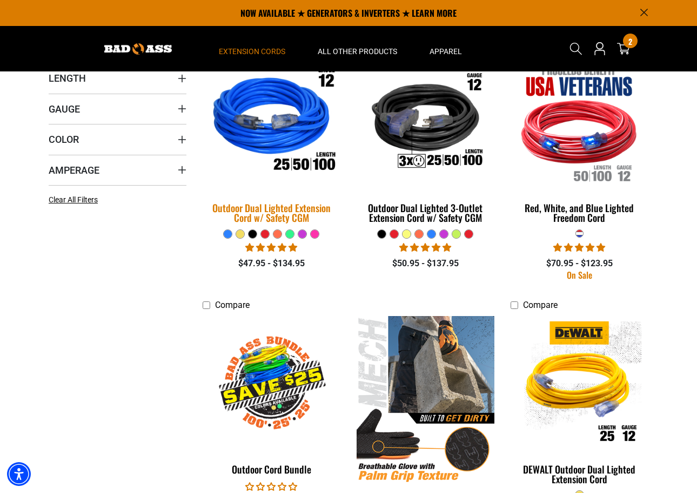
click at [279, 209] on div "Outdoor Dual Lighted Extension Cord w/ Safety CGM" at bounding box center [272, 212] width 138 height 19
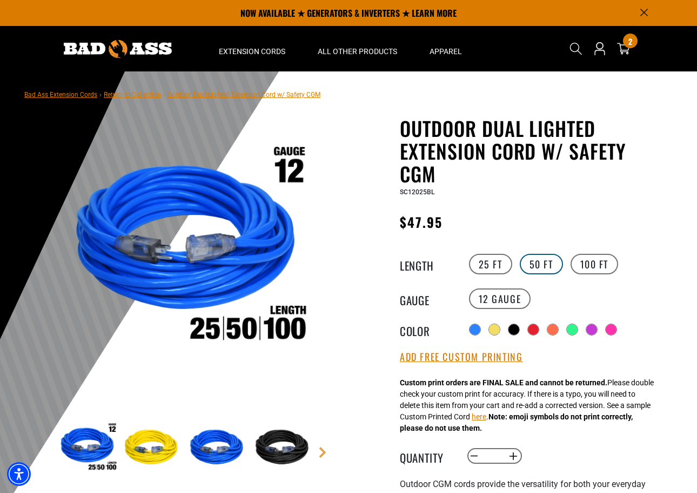
click at [533, 264] on label "50 FT" at bounding box center [541, 264] width 43 height 21
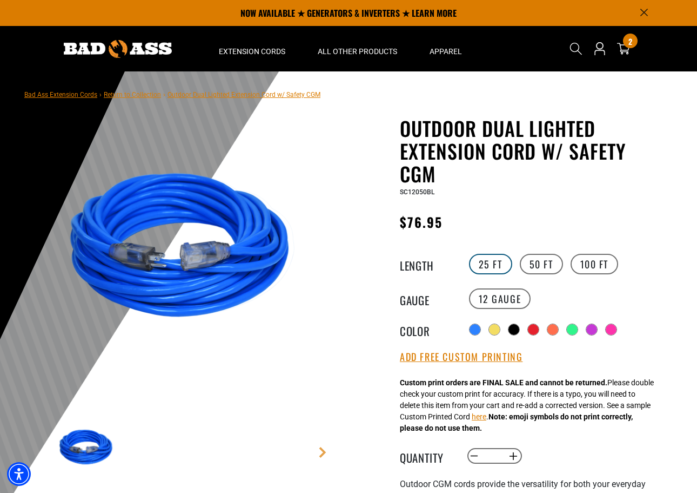
click at [494, 265] on label "25 FT" at bounding box center [490, 264] width 43 height 21
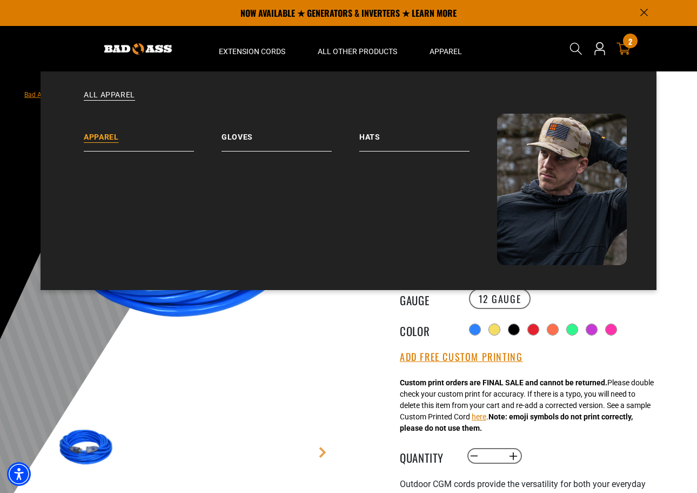
click at [118, 136] on link "Apparel" at bounding box center [153, 133] width 138 height 38
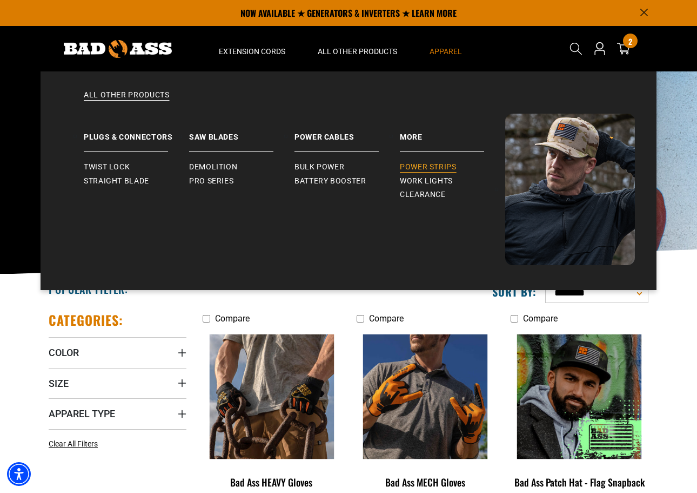
click at [449, 162] on link "Power Strips" at bounding box center [452, 167] width 105 height 14
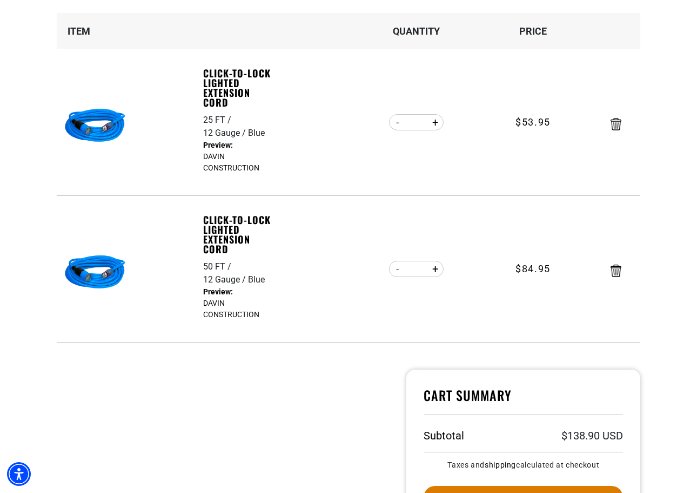
scroll to position [199, 0]
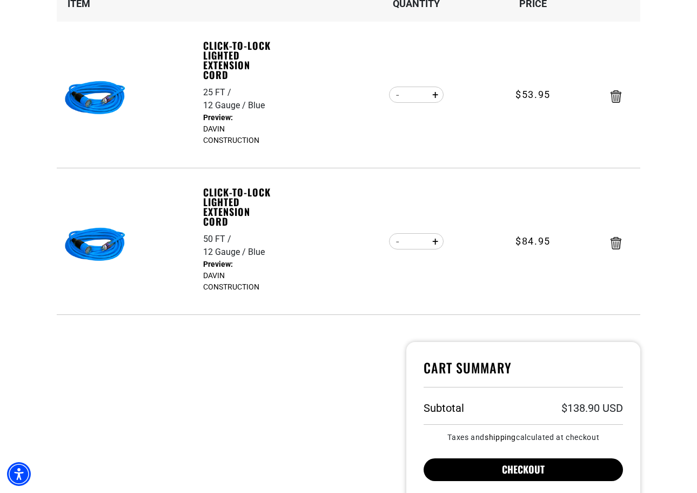
click at [534, 467] on button "Checkout" at bounding box center [524, 469] width 200 height 23
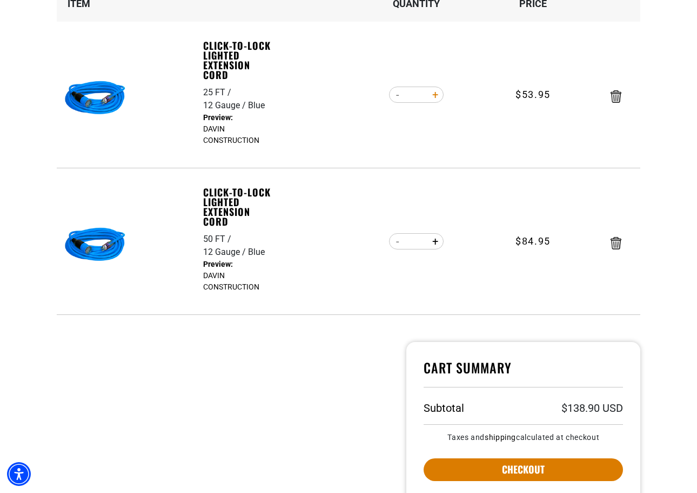
click at [433, 104] on button "Increase quantity for Click-to-Lock Lighted Extension Cord" at bounding box center [435, 94] width 17 height 18
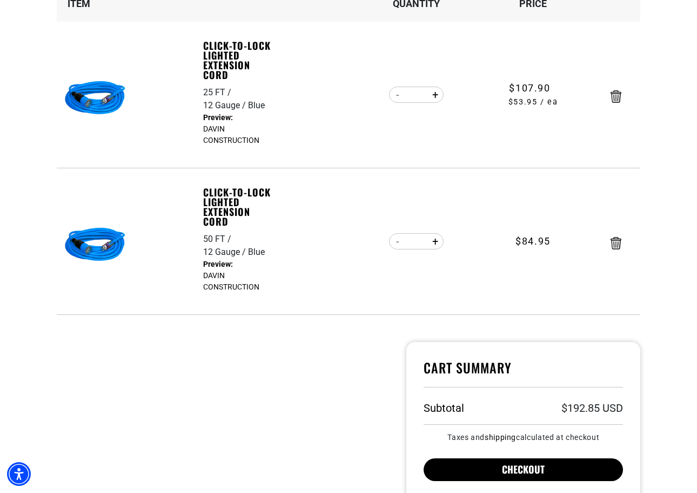
click at [562, 458] on button "Checkout" at bounding box center [524, 469] width 200 height 23
